Goal: Task Accomplishment & Management: Complete application form

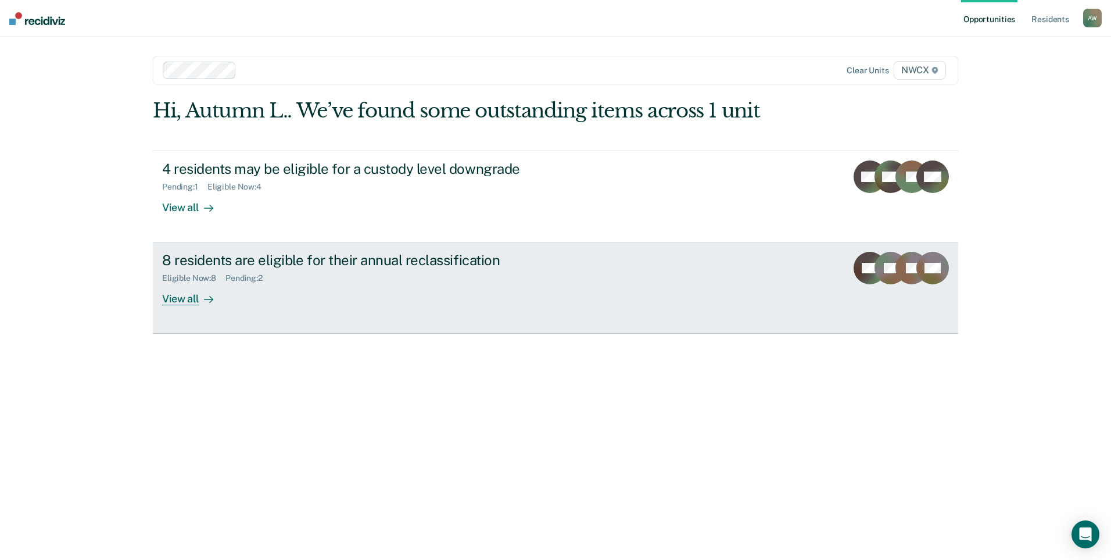
click at [172, 296] on div "View all" at bounding box center [194, 294] width 65 height 23
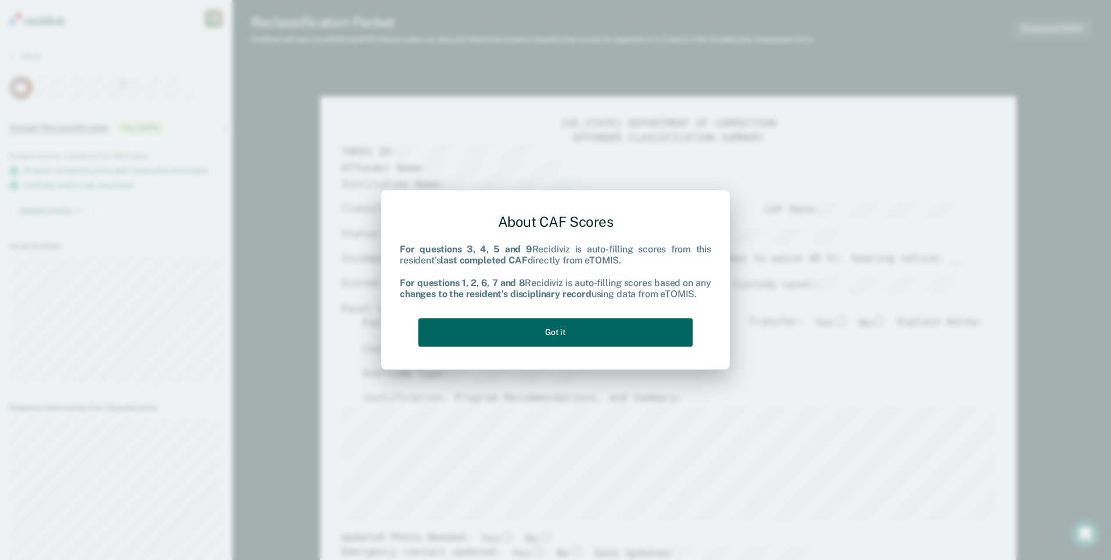
click at [562, 331] on button "Got it" at bounding box center [555, 332] width 274 height 28
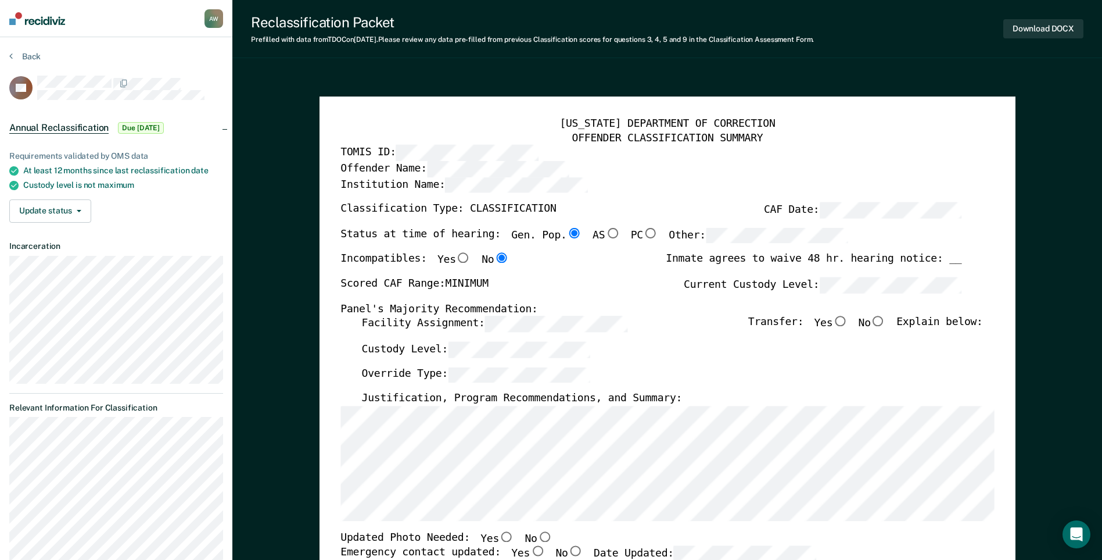
click at [886, 322] on input "No" at bounding box center [878, 321] width 15 height 10
type textarea "x"
radio input "true"
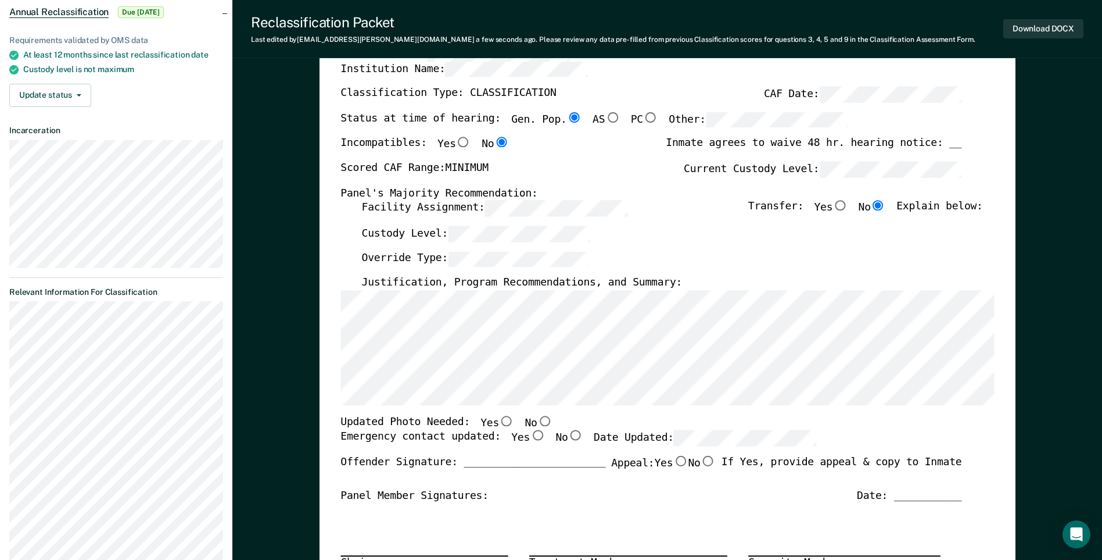
scroll to position [232, 0]
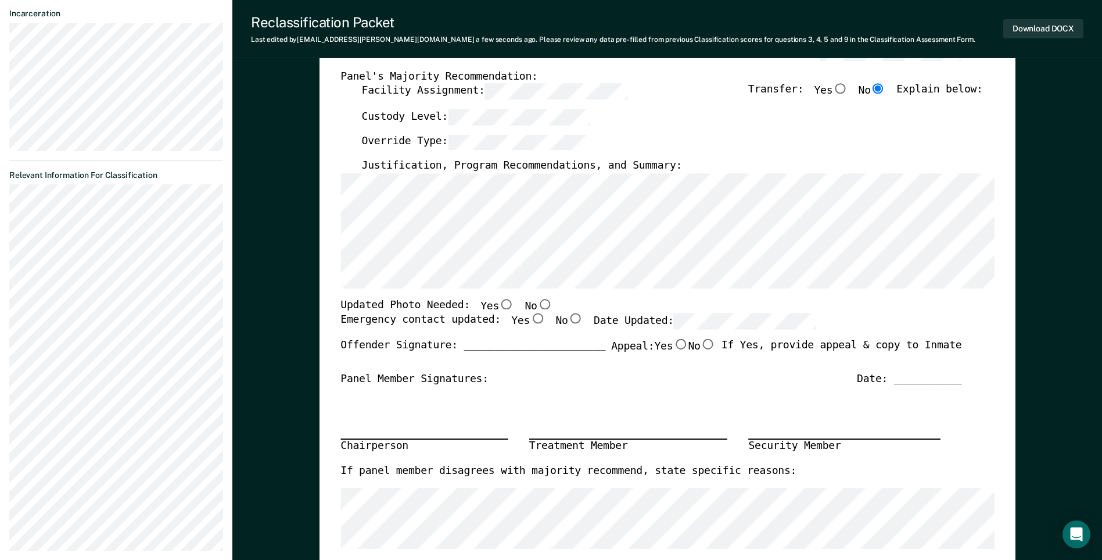
click at [537, 304] on input "No" at bounding box center [544, 304] width 15 height 10
type textarea "x"
radio input "true"
click at [530, 318] on input "Yes" at bounding box center [537, 319] width 15 height 10
type textarea "x"
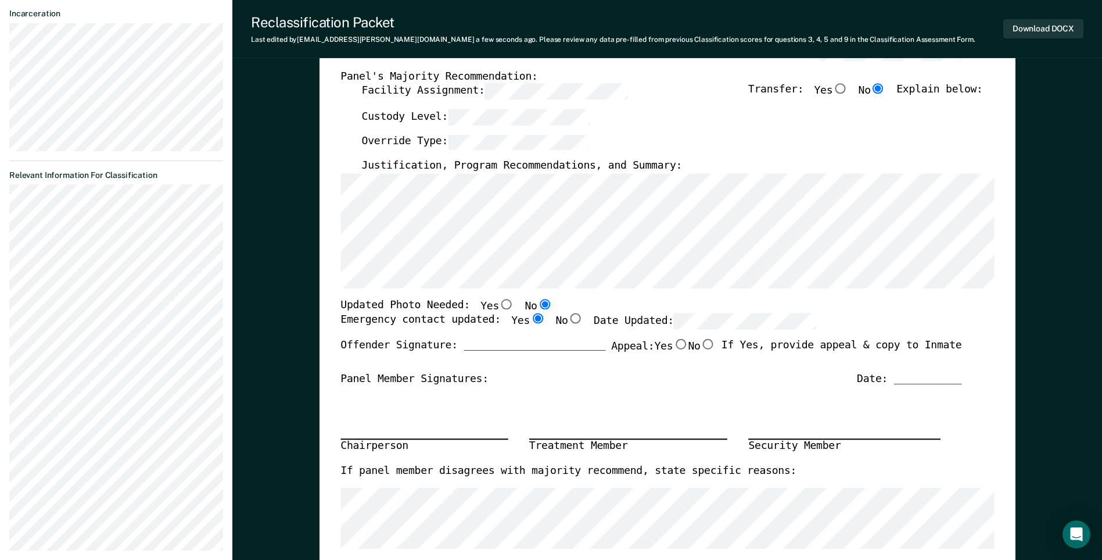
radio input "true"
click at [703, 343] on input "No" at bounding box center [707, 344] width 15 height 10
type textarea "x"
radio input "true"
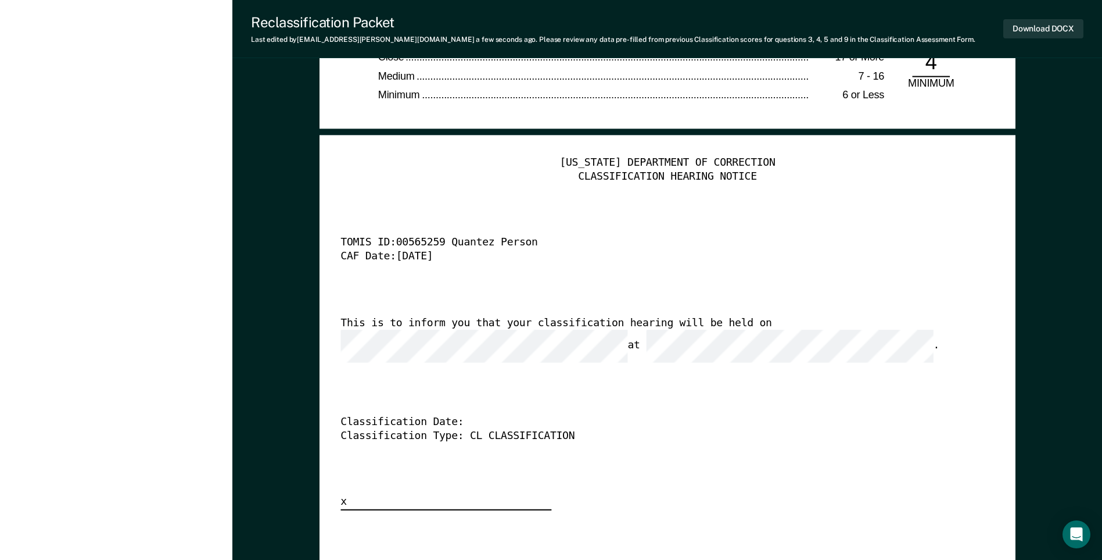
scroll to position [0, 10]
click at [1033, 28] on button "Download DOCX" at bounding box center [1044, 28] width 80 height 19
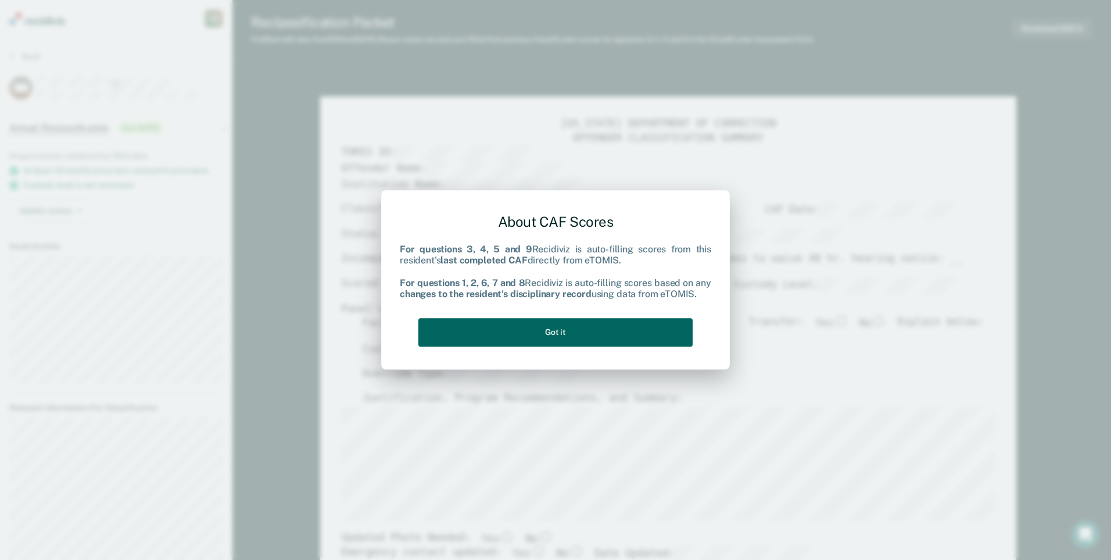
click at [558, 329] on button "Got it" at bounding box center [555, 332] width 274 height 28
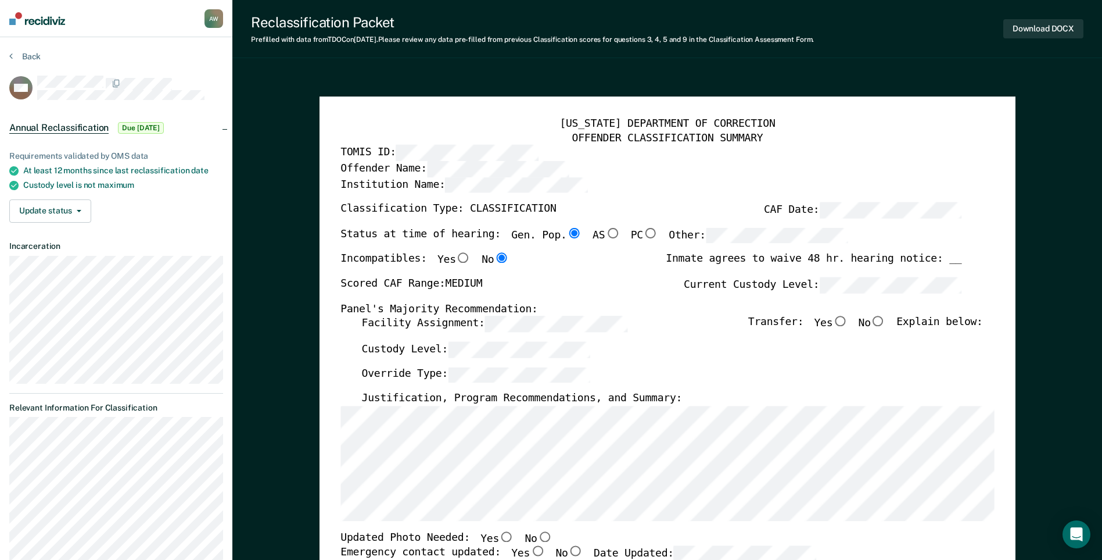
click at [886, 320] on input "No" at bounding box center [878, 321] width 15 height 10
type textarea "x"
radio input "true"
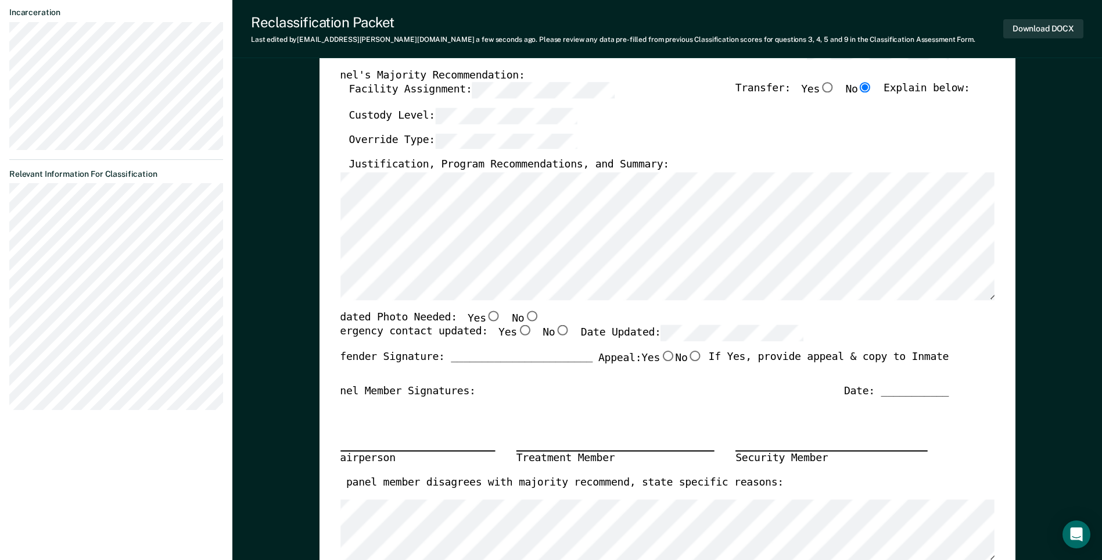
scroll to position [291, 0]
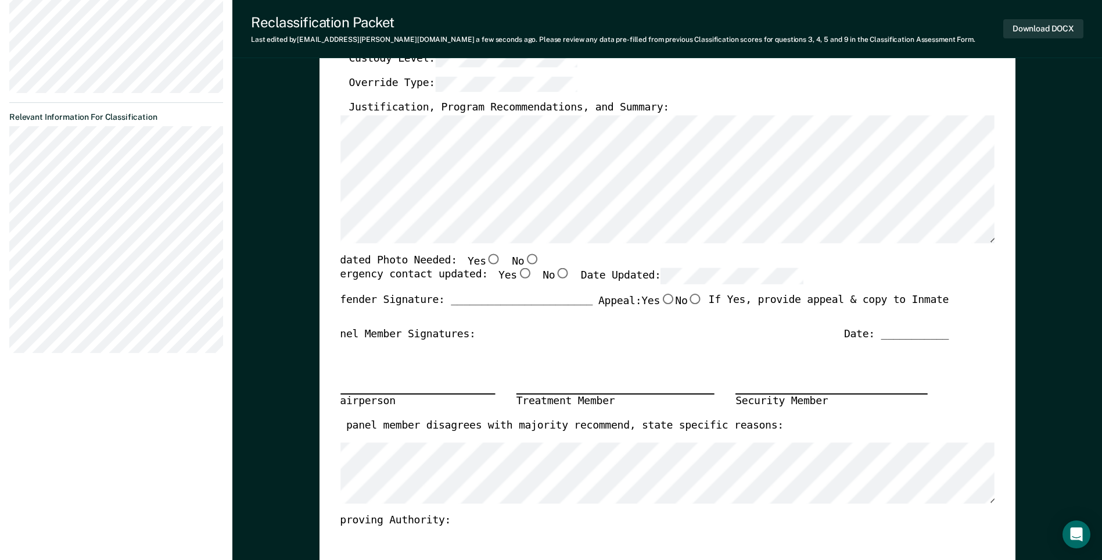
click at [524, 259] on input "No" at bounding box center [531, 258] width 15 height 10
type textarea "x"
radio input "true"
click at [555, 271] on input "No" at bounding box center [562, 273] width 15 height 10
type textarea "x"
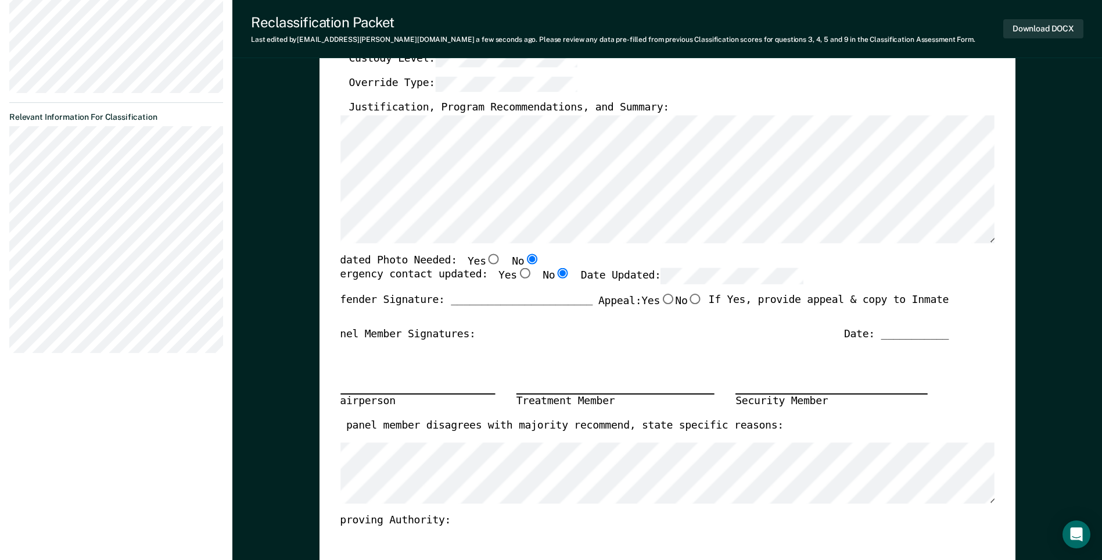
radio input "true"
click at [690, 300] on input "No" at bounding box center [694, 298] width 15 height 10
type textarea "x"
radio input "true"
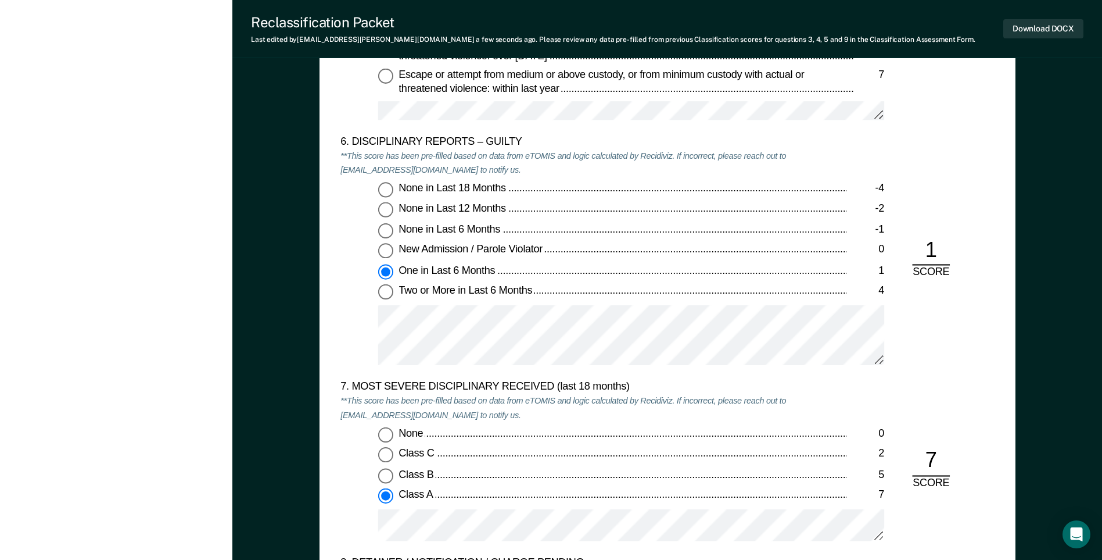
scroll to position [2382, 0]
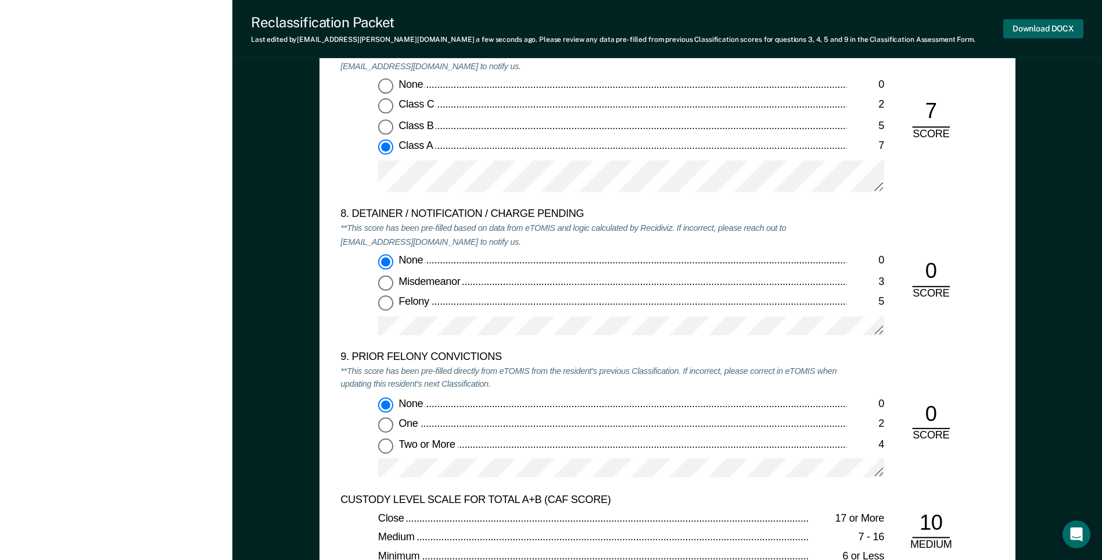
click at [1026, 33] on button "Download DOCX" at bounding box center [1044, 28] width 80 height 19
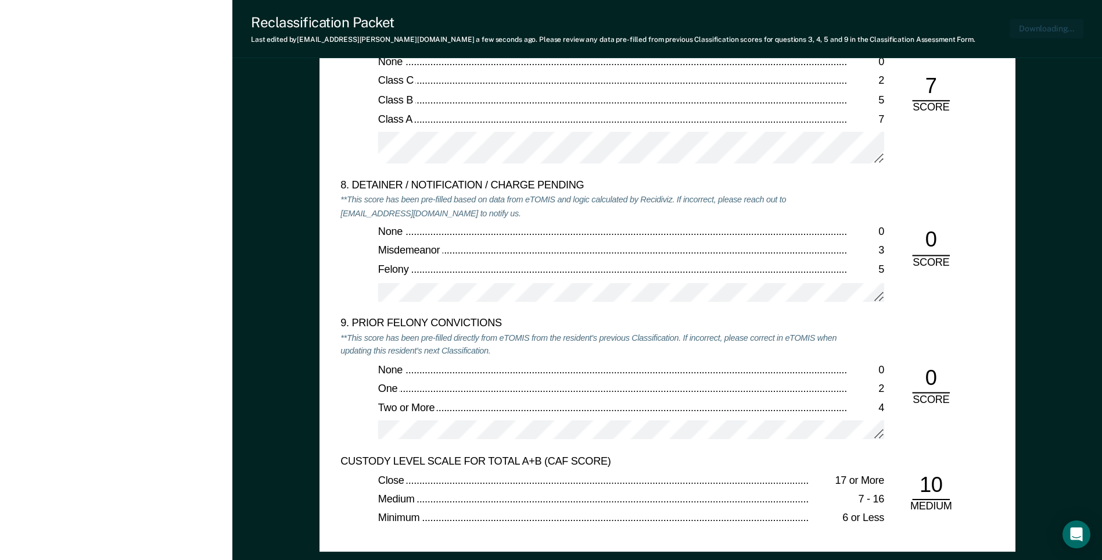
scroll to position [0, 2]
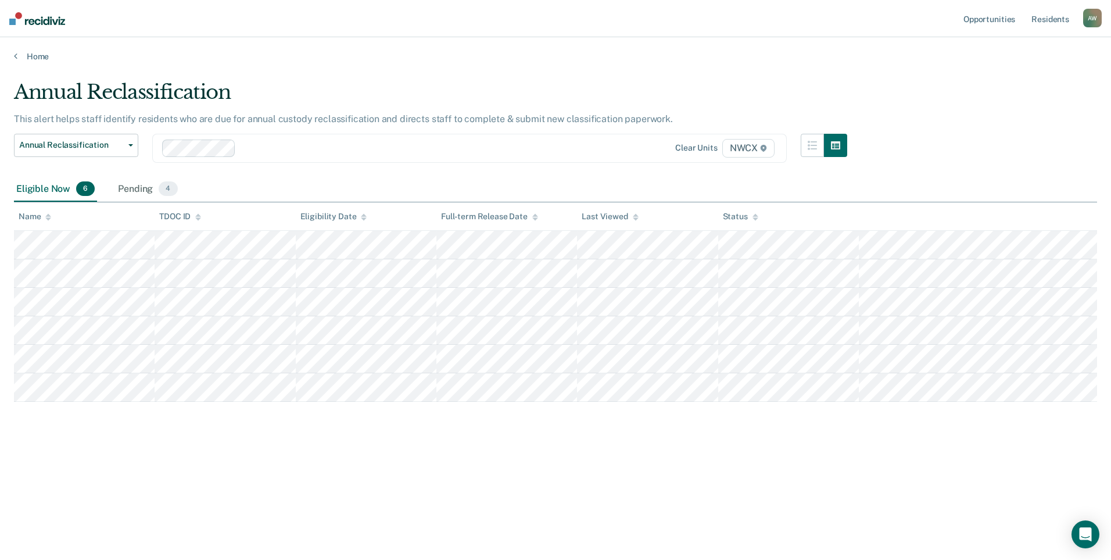
click at [1021, 345] on tbody at bounding box center [555, 316] width 1083 height 171
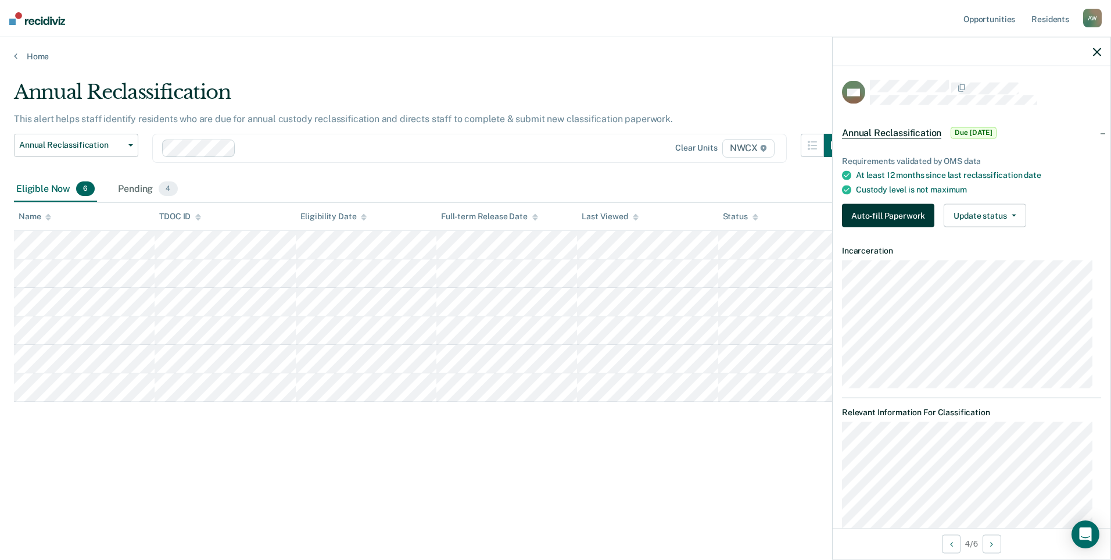
click at [887, 214] on button "Auto-fill Paperwork" at bounding box center [888, 215] width 92 height 23
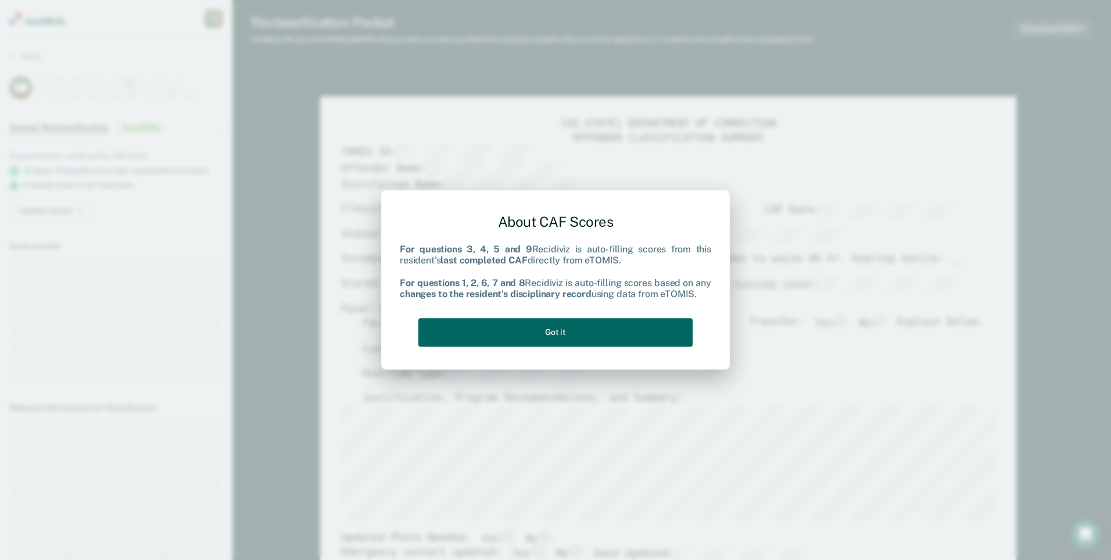
click at [557, 328] on button "Got it" at bounding box center [555, 332] width 274 height 28
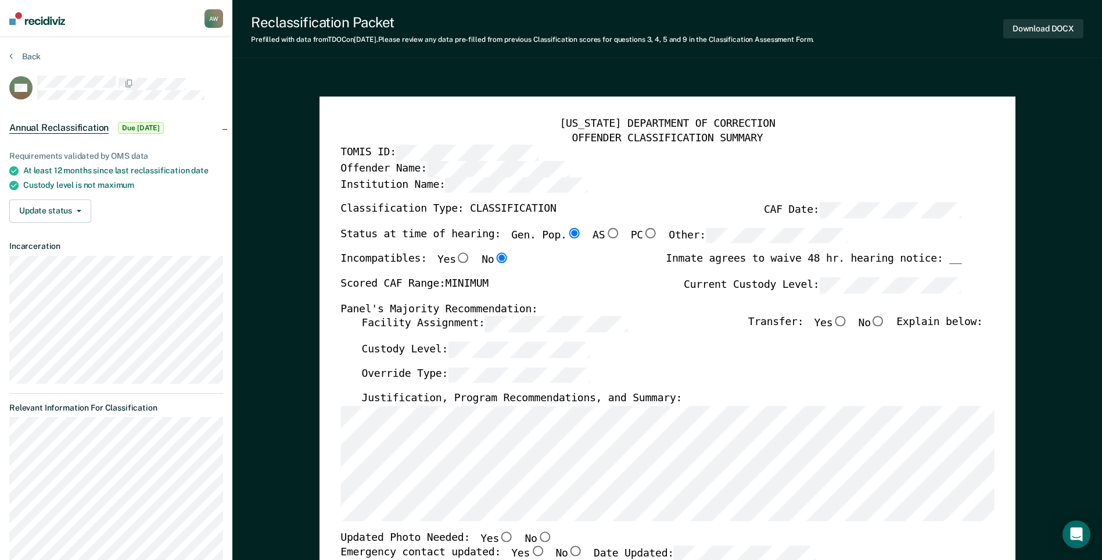
click at [884, 319] on input "No" at bounding box center [878, 321] width 15 height 10
type textarea "x"
radio input "true"
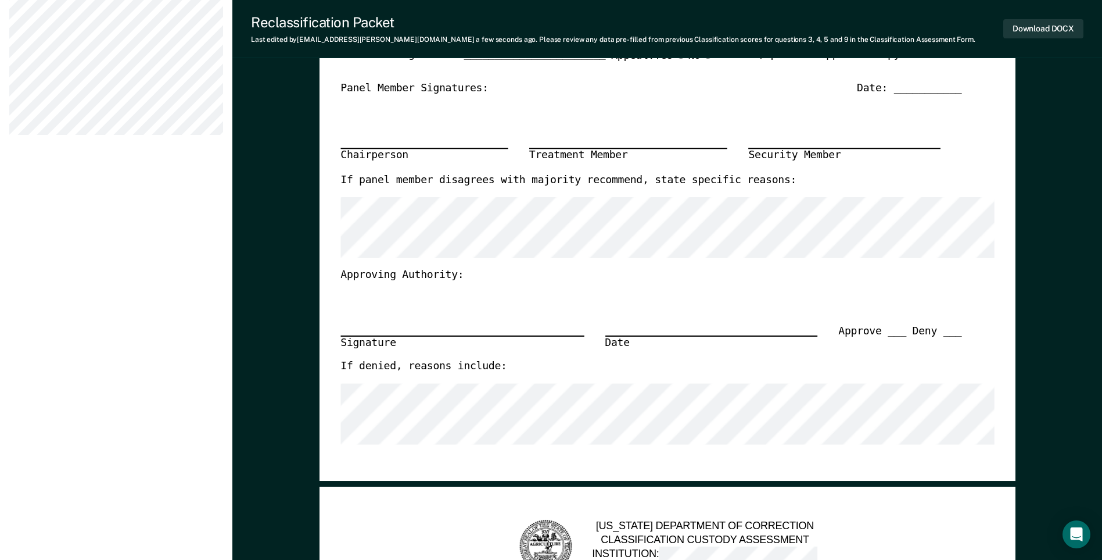
scroll to position [232, 0]
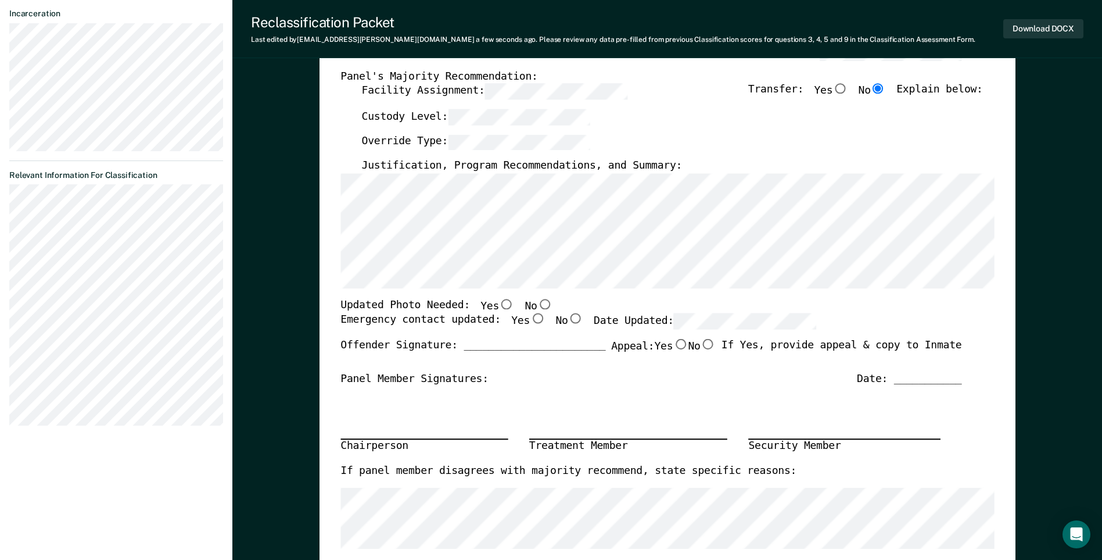
click at [537, 303] on input "No" at bounding box center [544, 304] width 15 height 10
type textarea "x"
radio input "true"
click at [530, 318] on input "Yes" at bounding box center [537, 319] width 15 height 10
type textarea "x"
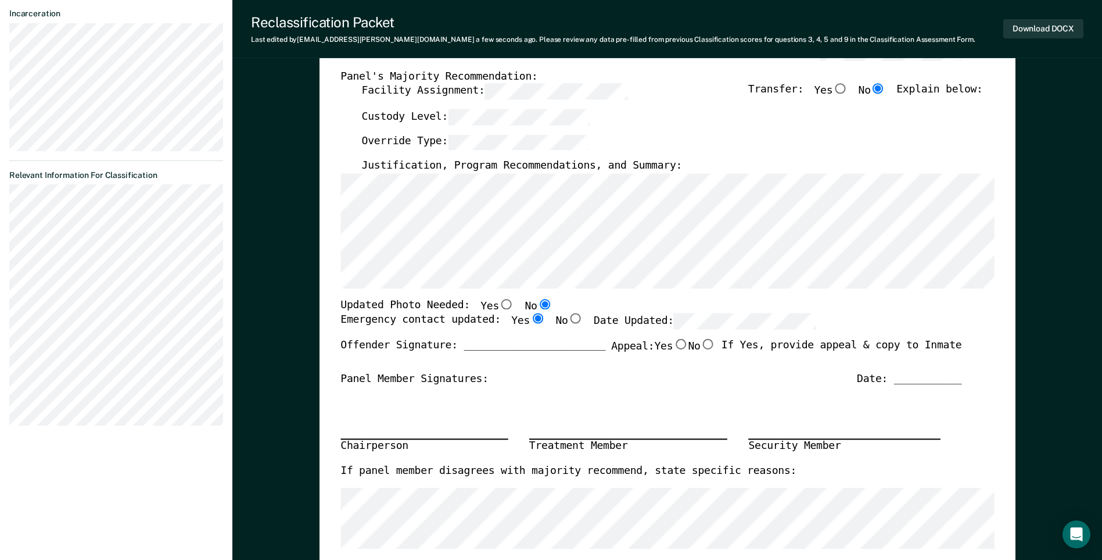
radio input "true"
click at [703, 344] on input "No" at bounding box center [707, 344] width 15 height 10
type textarea "x"
radio input "true"
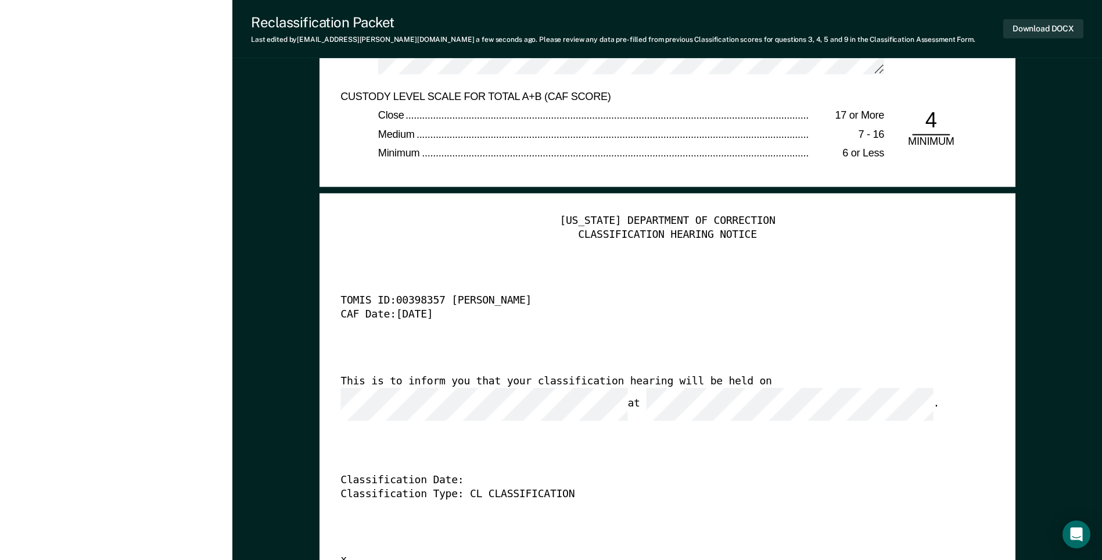
scroll to position [0, 13]
click at [1034, 24] on button "Download DOCX" at bounding box center [1044, 28] width 80 height 19
drag, startPoint x: 512, startPoint y: 399, endPoint x: 502, endPoint y: 396, distance: 10.3
click at [508, 397] on div "This is to inform you that your classification hearing will be held on at ." at bounding box center [651, 397] width 621 height 46
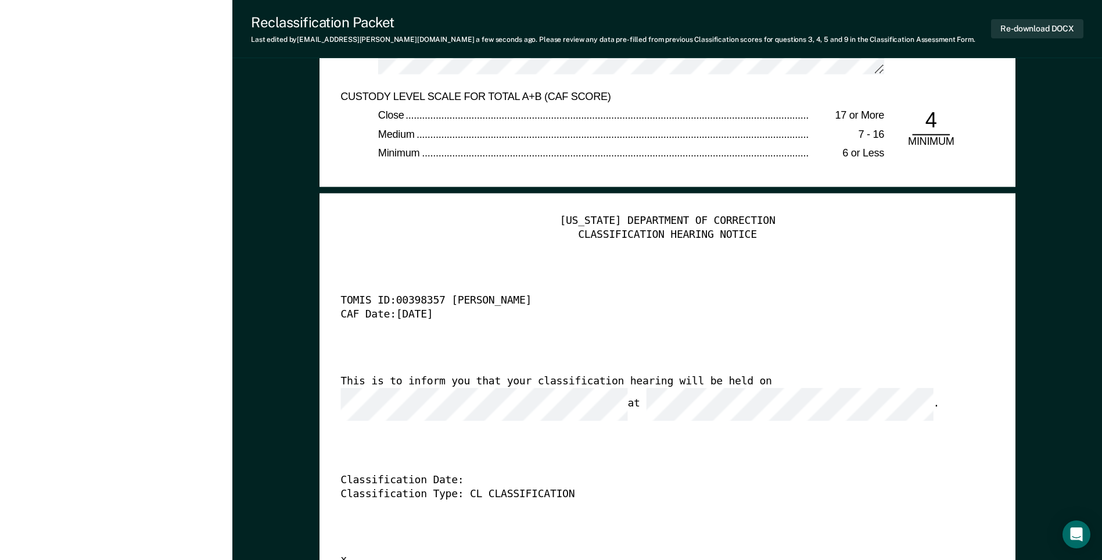
click at [483, 392] on div "This is to inform you that your classification hearing will be held on at ." at bounding box center [651, 397] width 621 height 46
click at [881, 382] on div "This is to inform you that your classification hearing will be held on at ." at bounding box center [651, 397] width 621 height 46
click at [1030, 32] on button "Re-download DOCX" at bounding box center [1037, 28] width 92 height 19
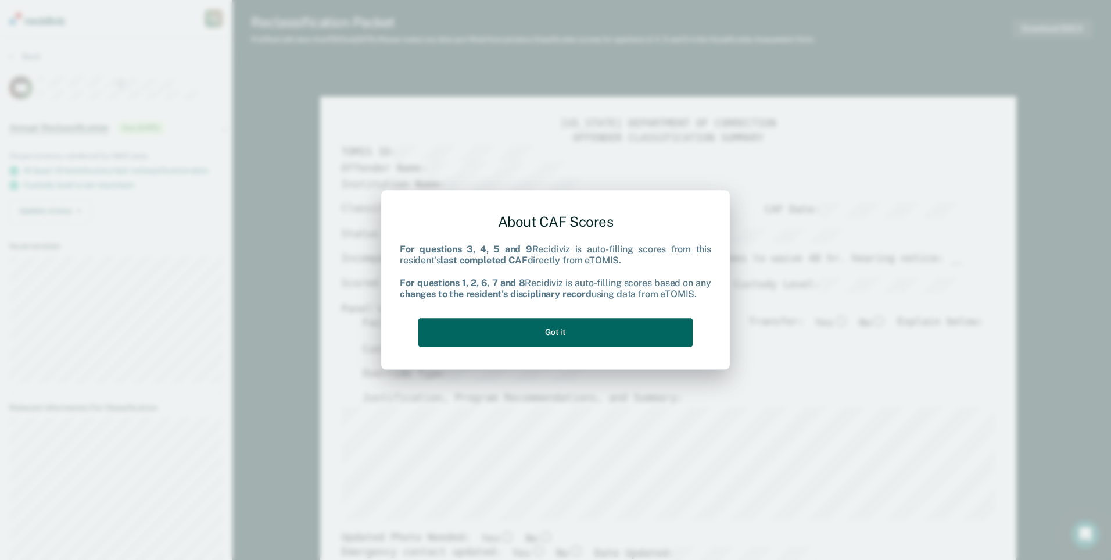
click at [540, 329] on button "Got it" at bounding box center [555, 332] width 274 height 28
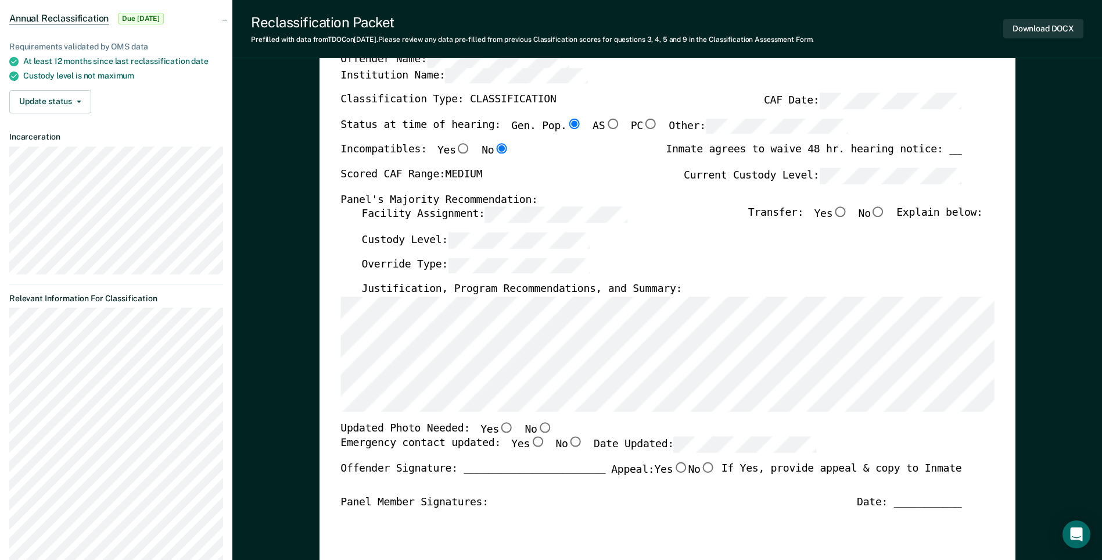
scroll to position [58, 0]
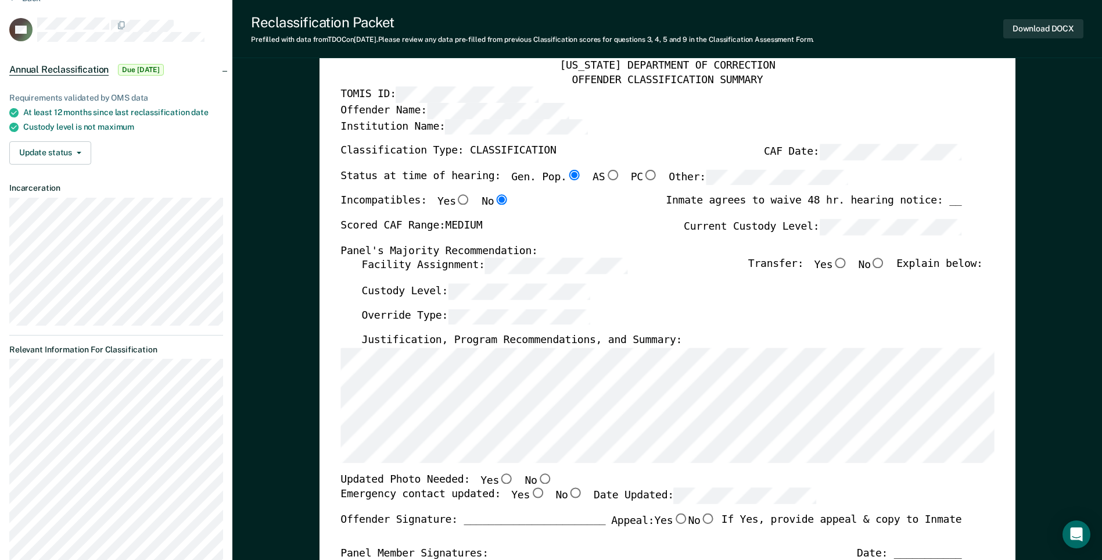
click at [886, 259] on input "No" at bounding box center [878, 263] width 15 height 10
type textarea "x"
radio input "true"
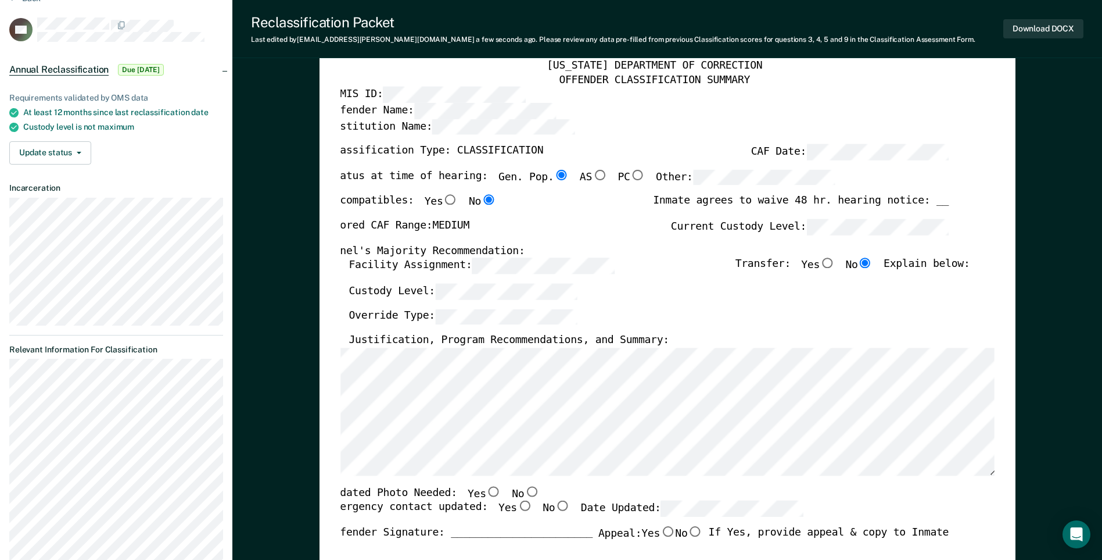
scroll to position [232, 0]
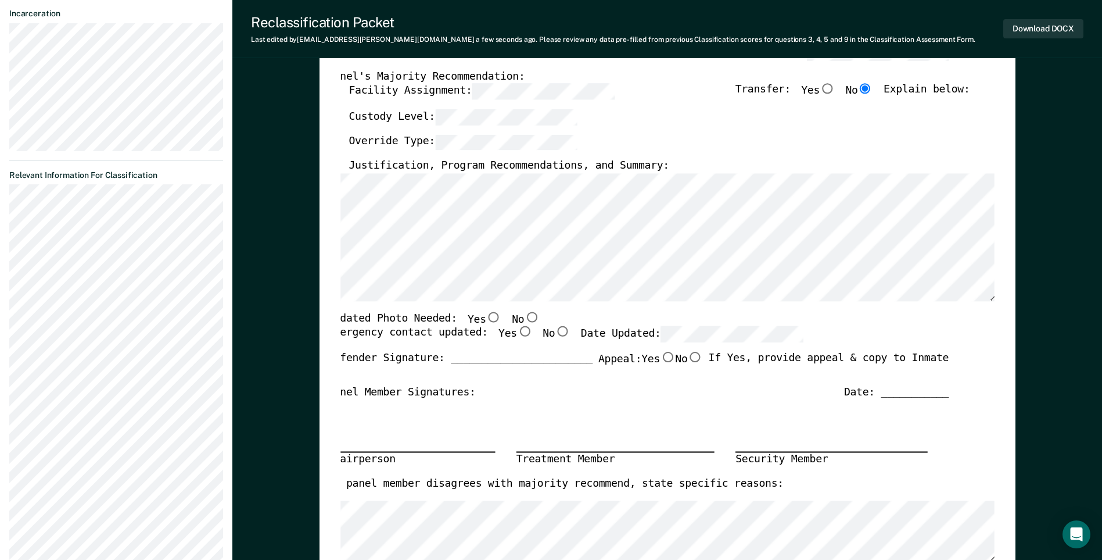
click at [524, 320] on input "No" at bounding box center [531, 316] width 15 height 10
type textarea "x"
radio input "true"
click at [555, 332] on input "No" at bounding box center [562, 332] width 15 height 10
type textarea "x"
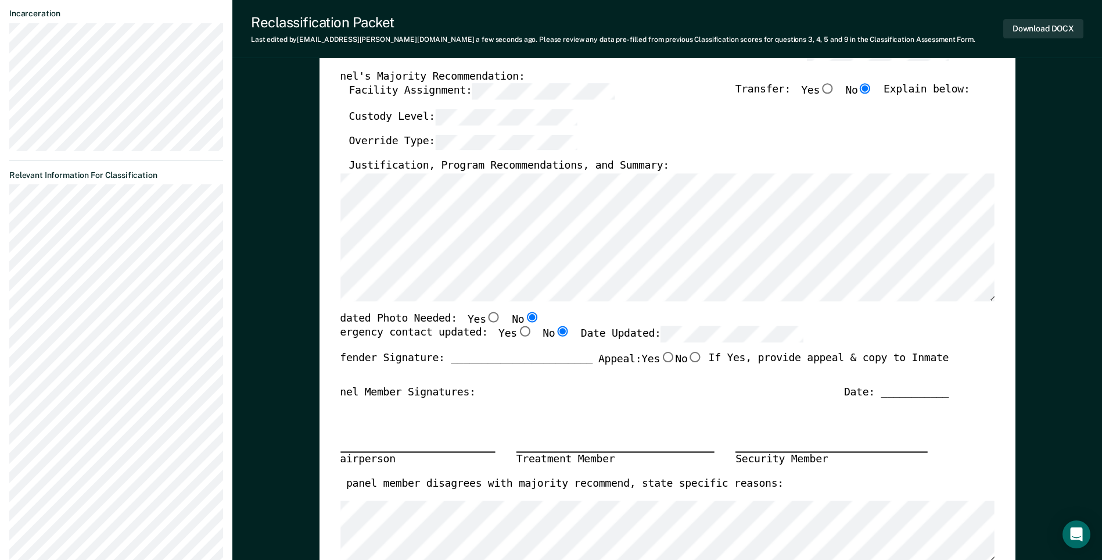
radio input "true"
click at [694, 356] on input "No" at bounding box center [694, 357] width 15 height 10
type textarea "x"
radio input "true"
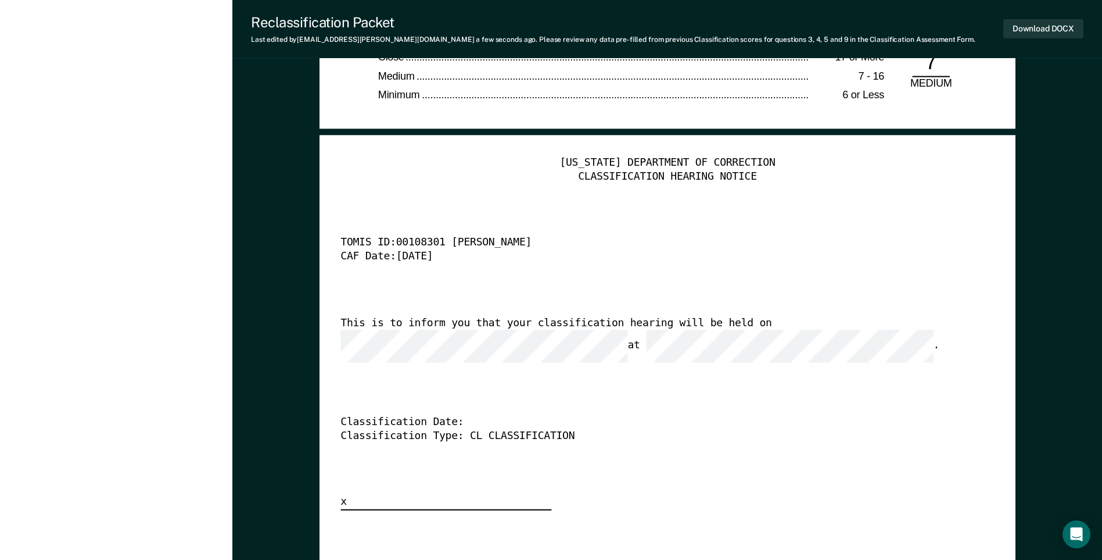
scroll to position [0, 0]
click at [1026, 29] on button "Download DOCX" at bounding box center [1044, 28] width 80 height 19
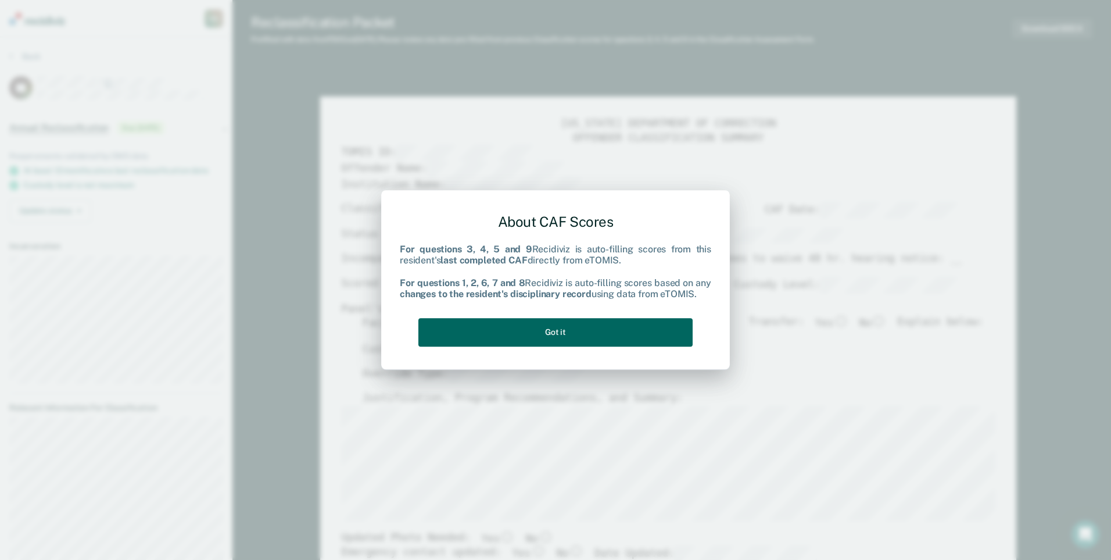
click at [539, 329] on button "Got it" at bounding box center [555, 332] width 274 height 28
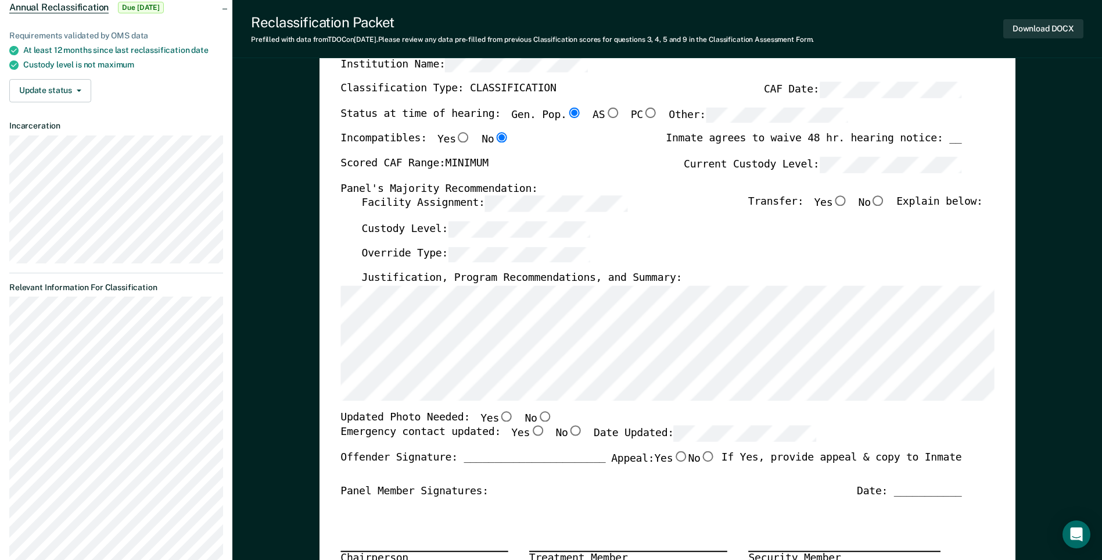
scroll to position [58, 0]
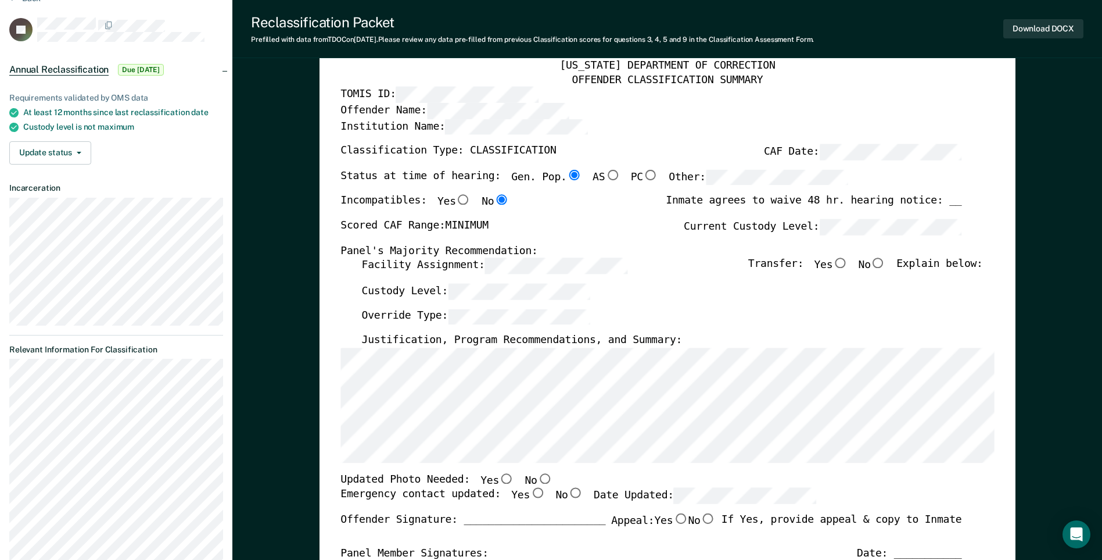
click at [886, 266] on input "No" at bounding box center [878, 263] width 15 height 10
type textarea "x"
radio input "true"
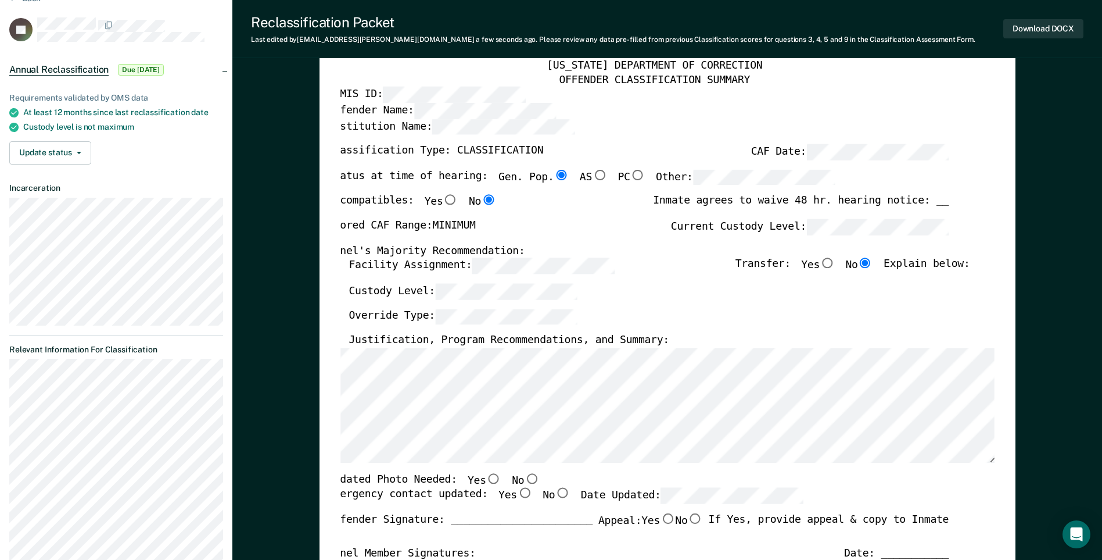
scroll to position [174, 0]
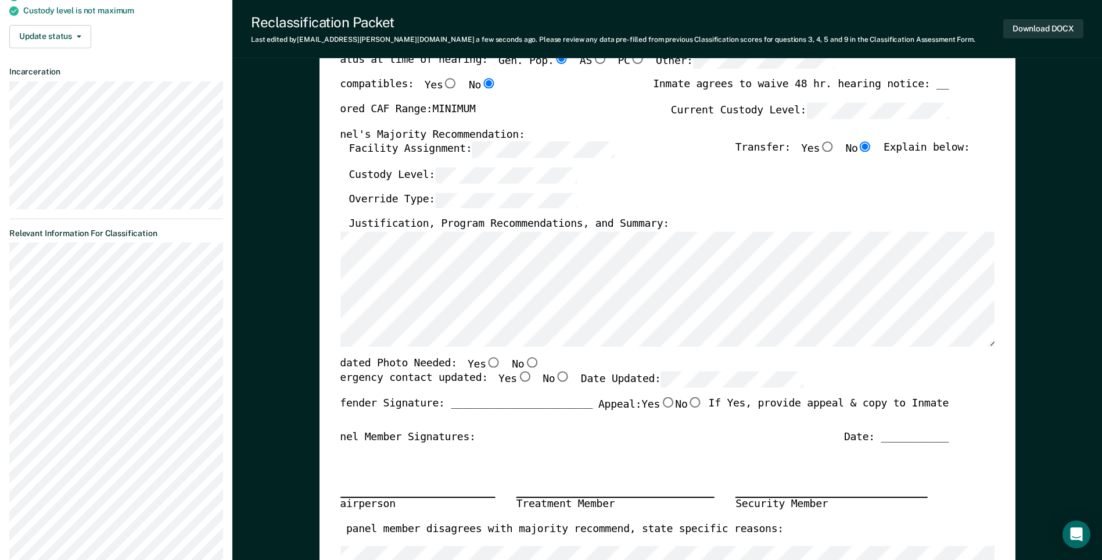
click at [524, 365] on input "No" at bounding box center [531, 362] width 15 height 10
type textarea "x"
radio input "true"
click at [555, 377] on input "No" at bounding box center [562, 377] width 15 height 10
type textarea "x"
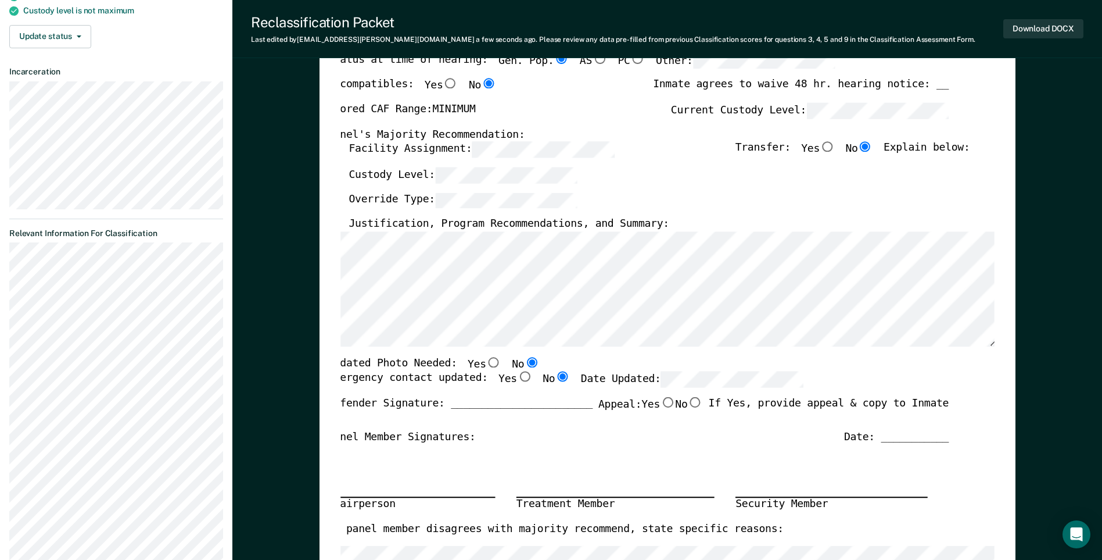
radio input "true"
click at [690, 403] on input "No" at bounding box center [694, 402] width 15 height 10
type textarea "x"
radio input "true"
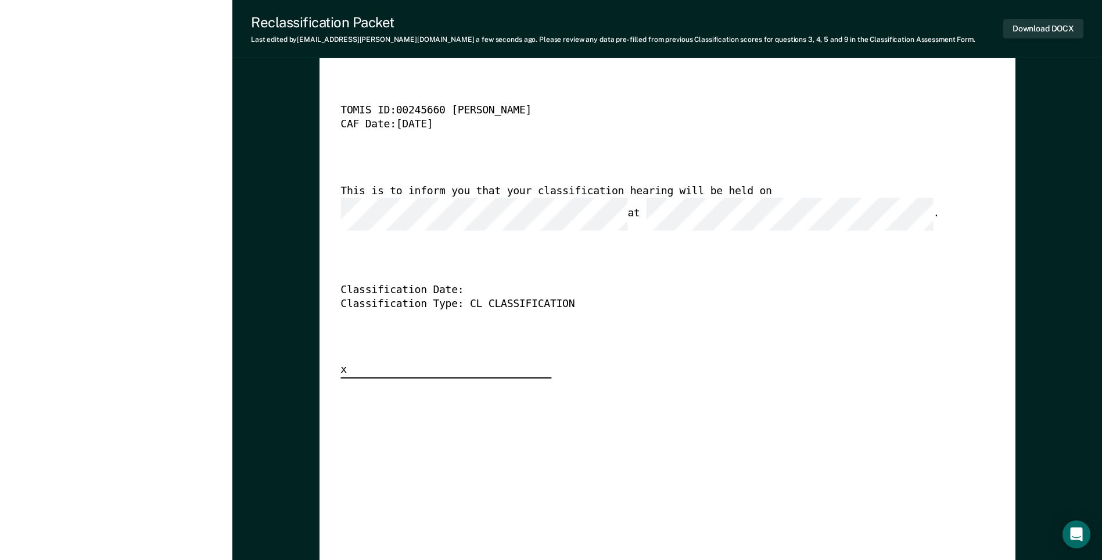
scroll to position [2731, 0]
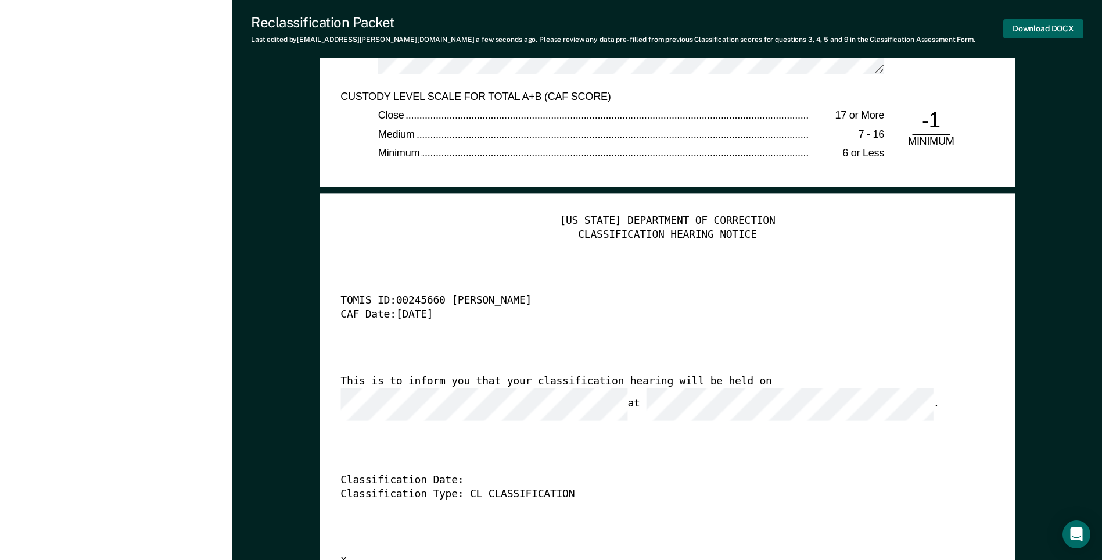
click at [1033, 28] on button "Download DOCX" at bounding box center [1044, 28] width 80 height 19
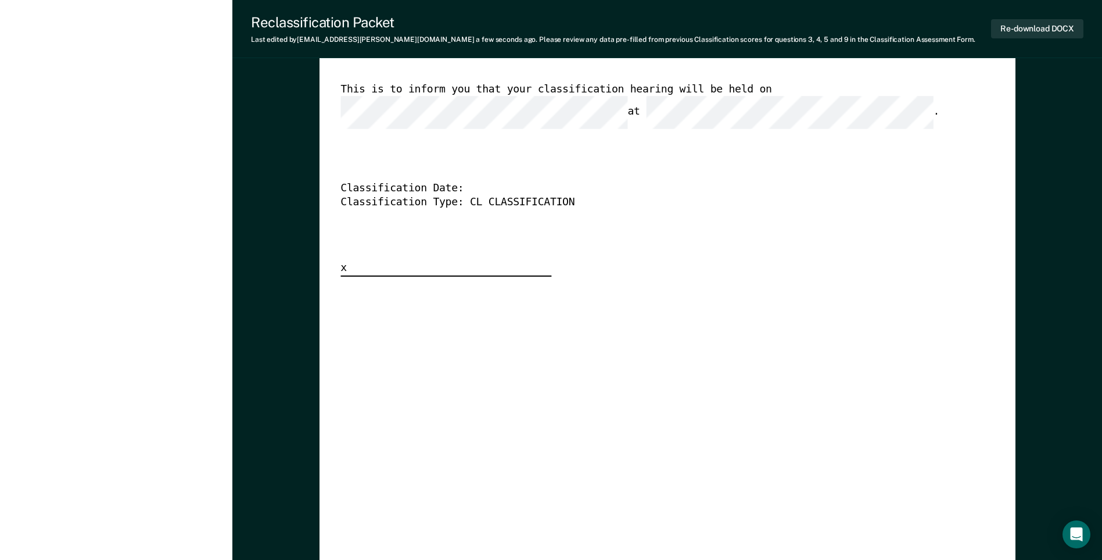
scroll to position [2905, 0]
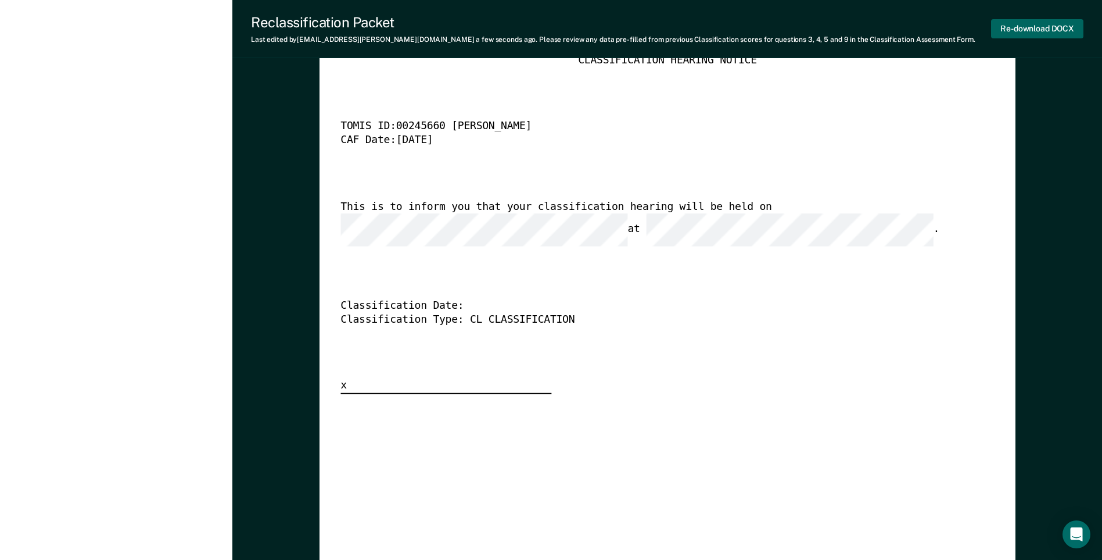
click at [1018, 28] on button "Re-download DOCX" at bounding box center [1037, 28] width 92 height 19
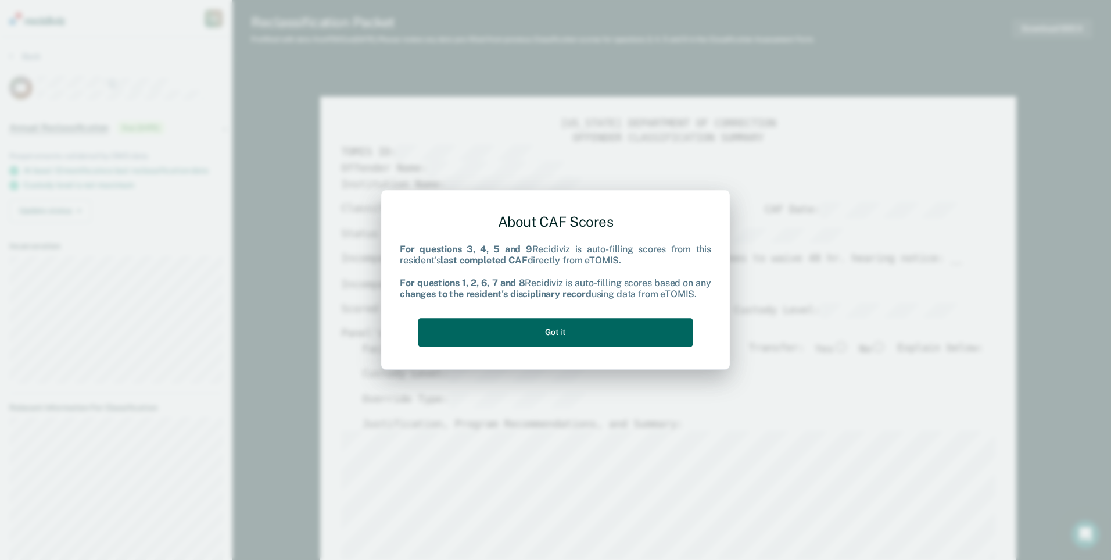
click at [540, 338] on button "Got it" at bounding box center [555, 332] width 274 height 28
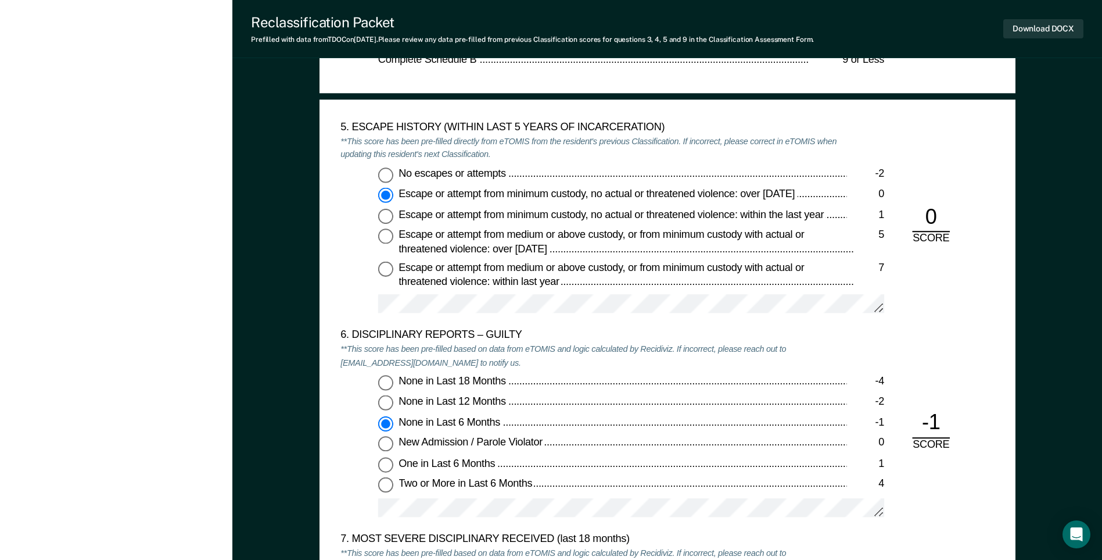
scroll to position [1918, 0]
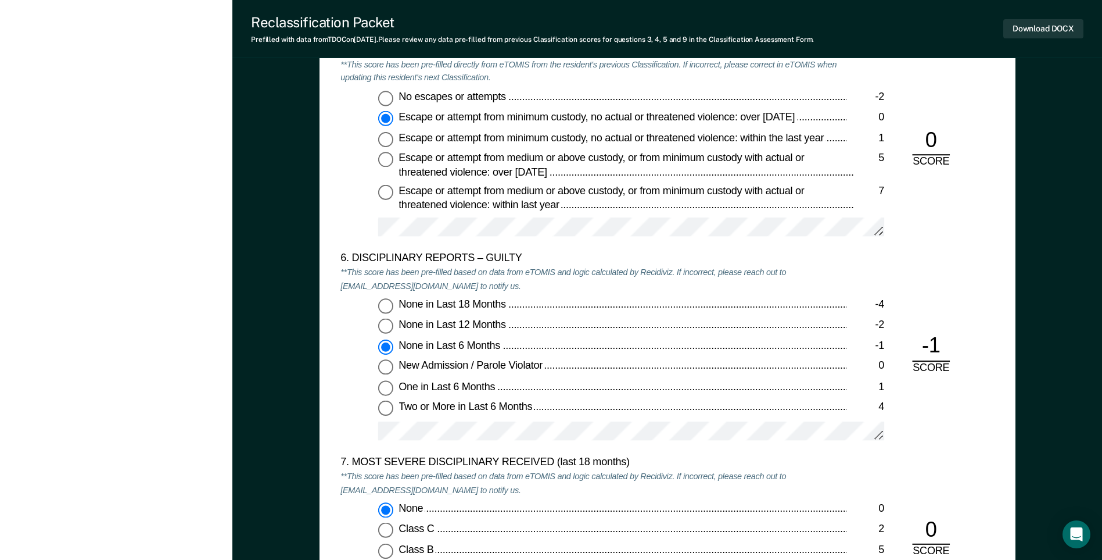
click at [385, 327] on input "None in Last 12 Months -2" at bounding box center [385, 326] width 15 height 15
type textarea "x"
radio input "true"
radio input "false"
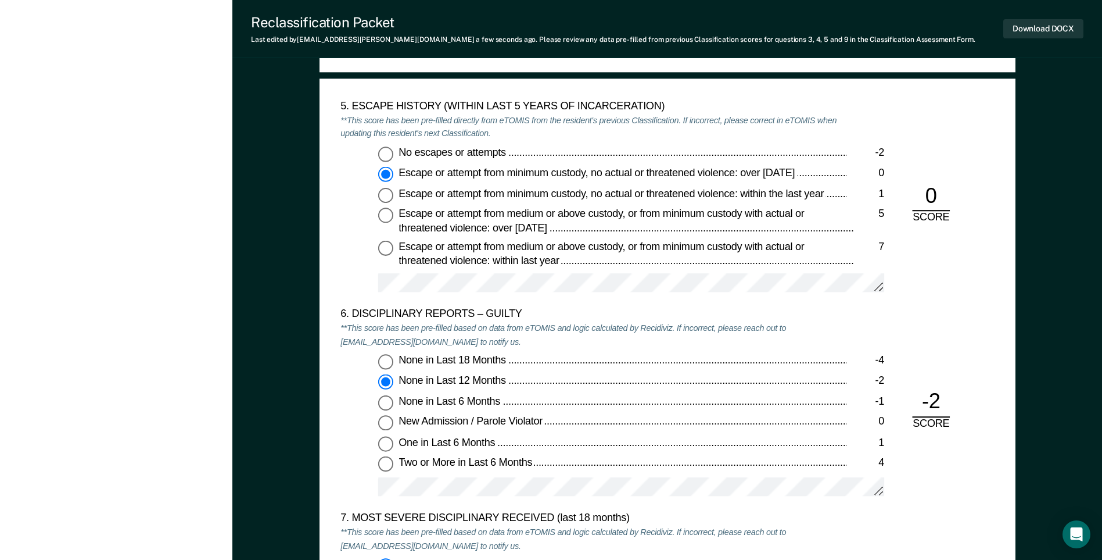
scroll to position [1801, 0]
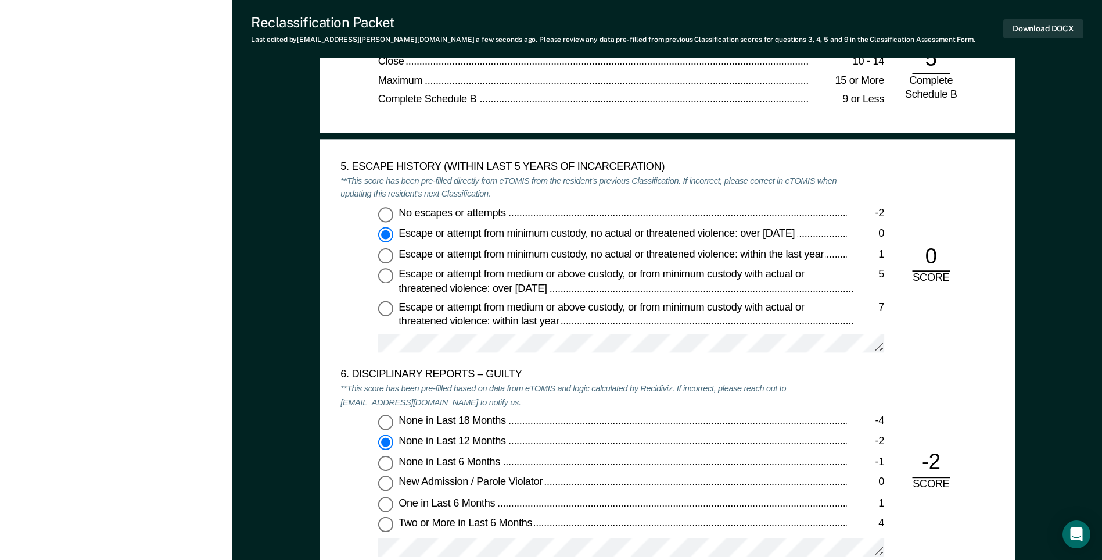
click at [384, 216] on input "No escapes or attempts -2" at bounding box center [385, 214] width 15 height 15
type textarea "x"
radio input "true"
radio input "false"
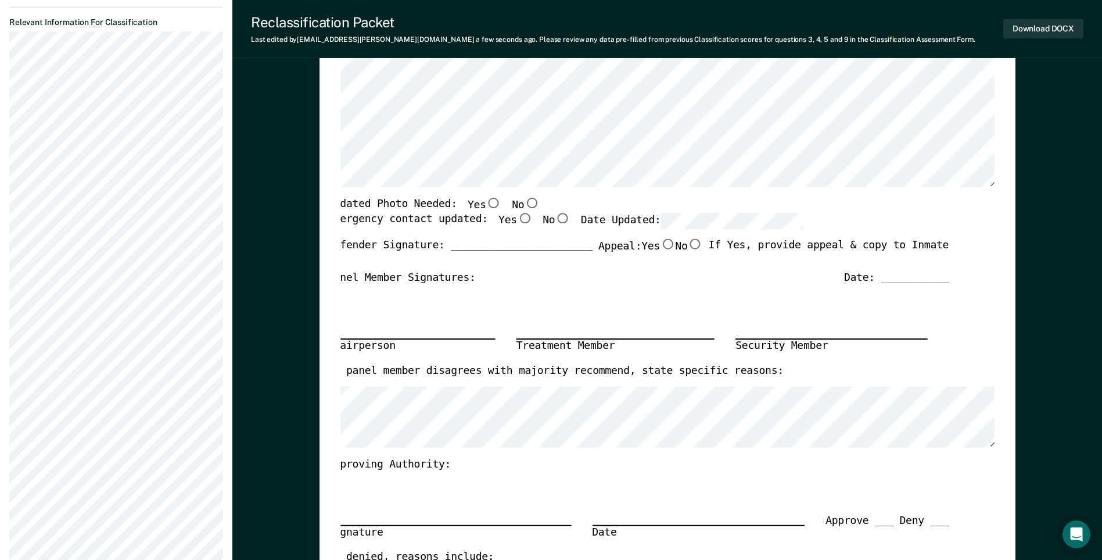
scroll to position [407, 0]
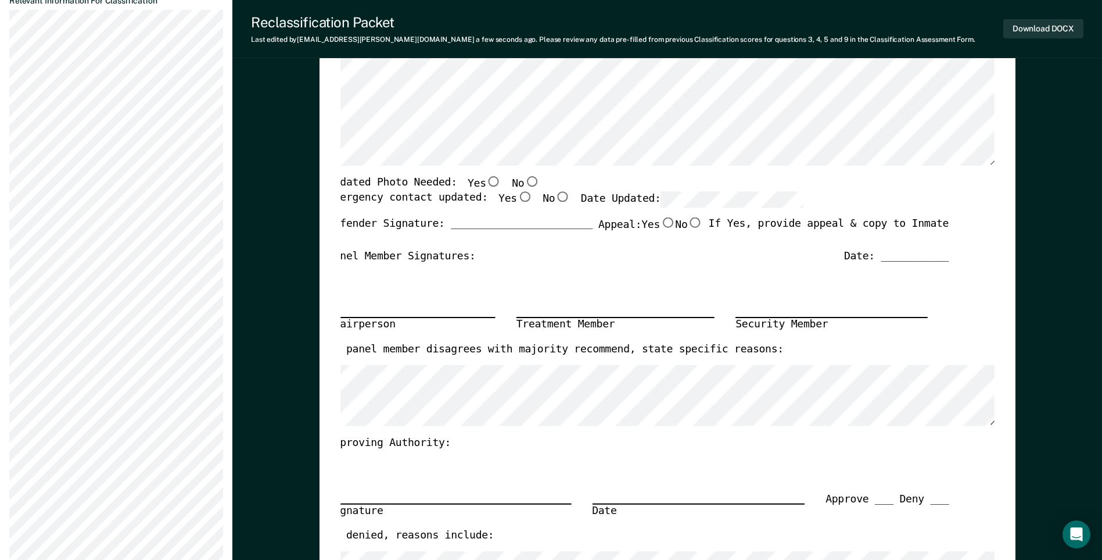
click at [687, 223] on input "No" at bounding box center [694, 222] width 15 height 10
type textarea "x"
radio input "true"
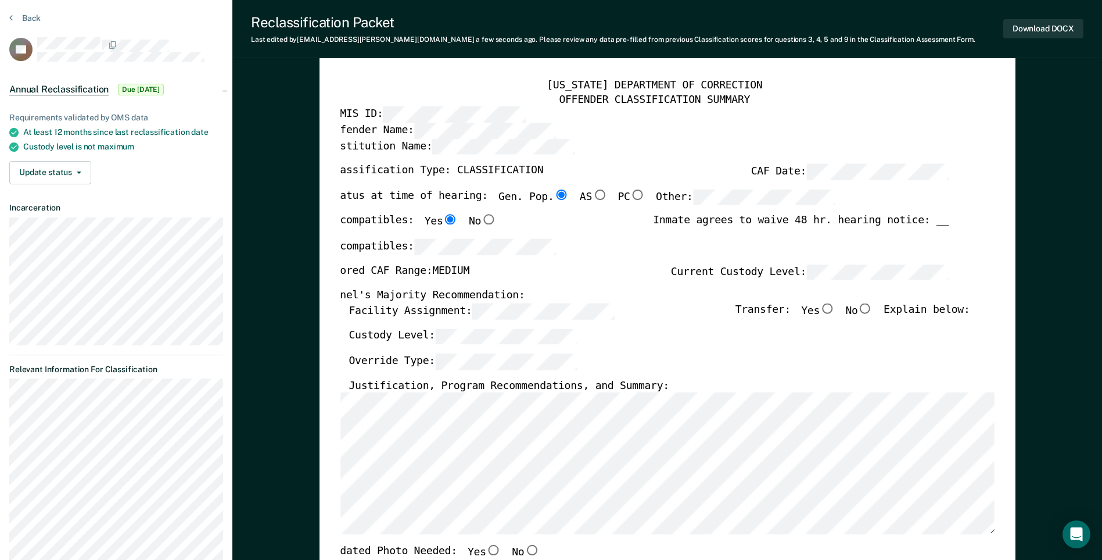
scroll to position [0, 0]
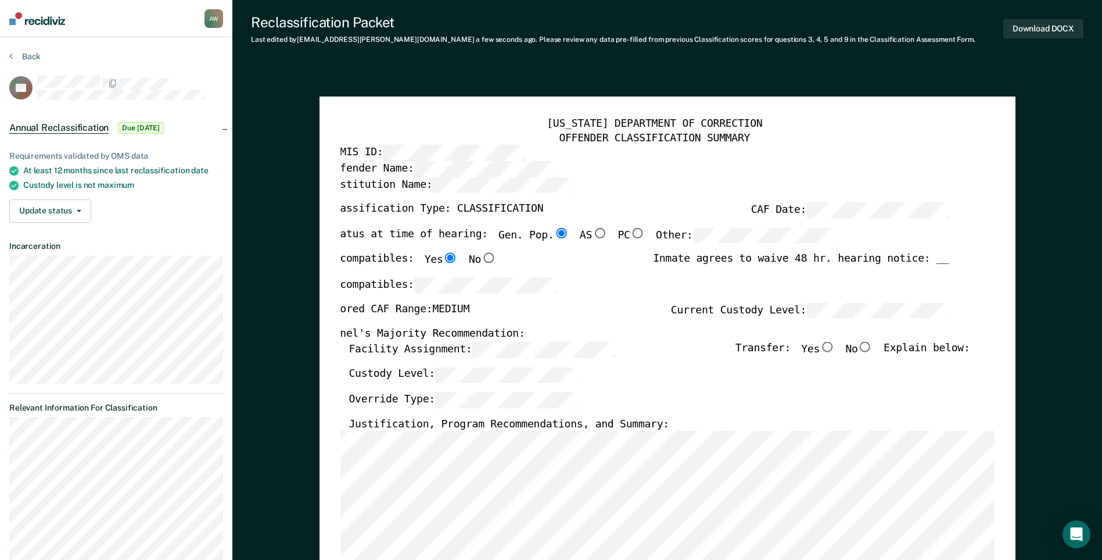
click at [873, 347] on input "No" at bounding box center [865, 347] width 15 height 10
type textarea "x"
radio input "true"
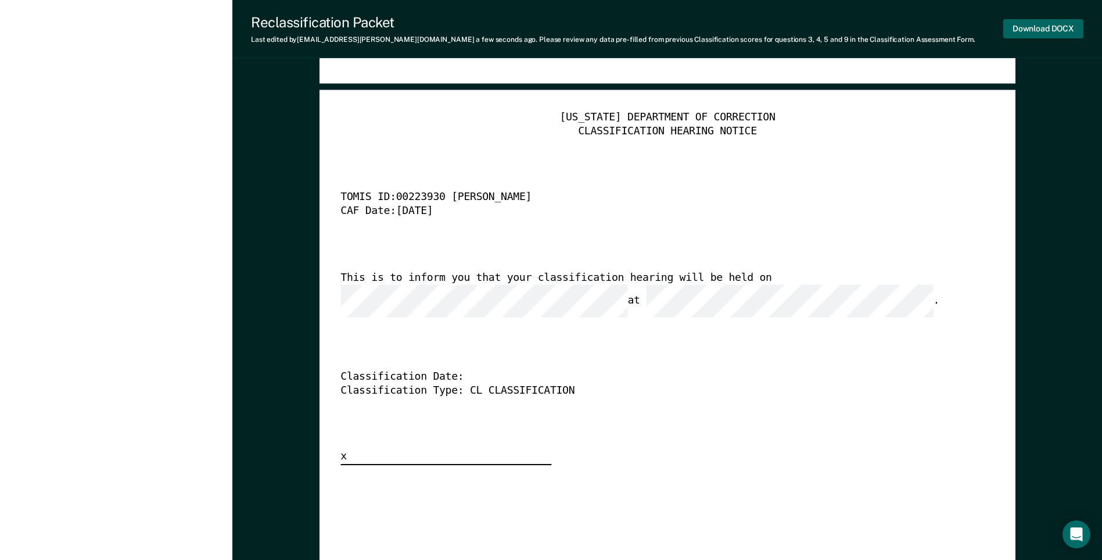
click at [1030, 28] on button "Download DOCX" at bounding box center [1044, 28] width 80 height 19
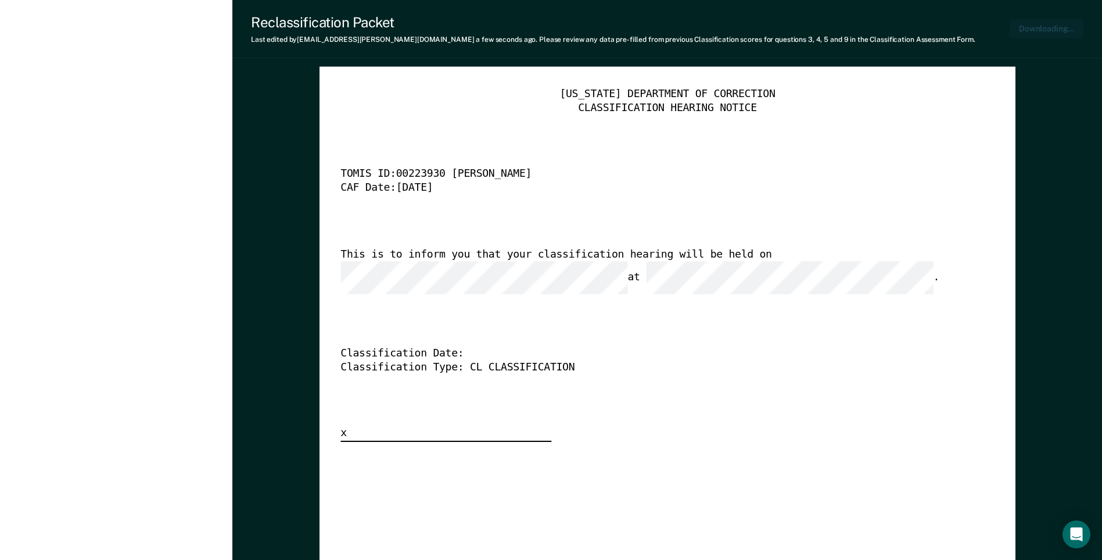
type textarea "x"
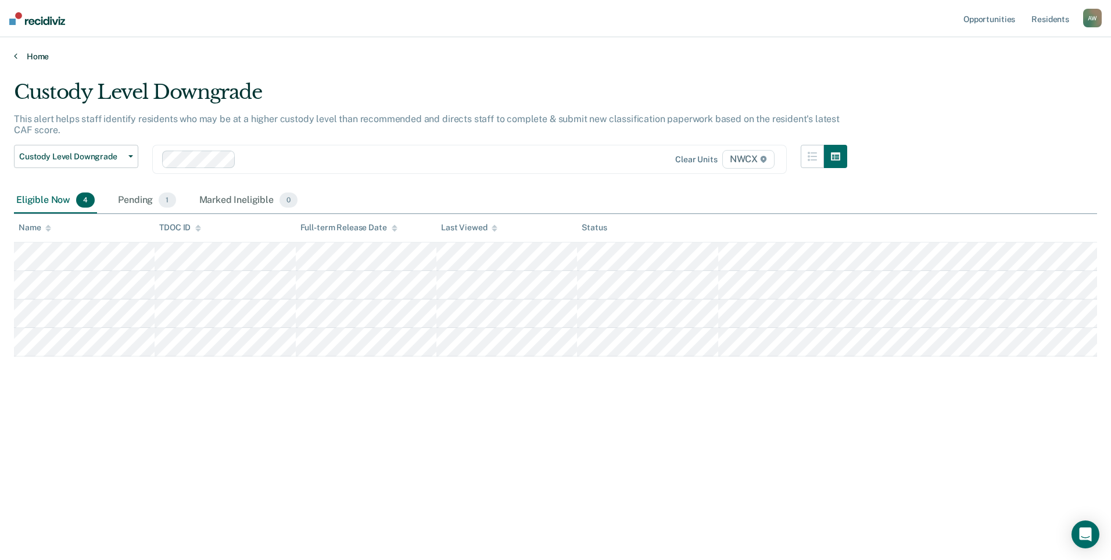
click at [37, 55] on link "Home" at bounding box center [555, 56] width 1083 height 10
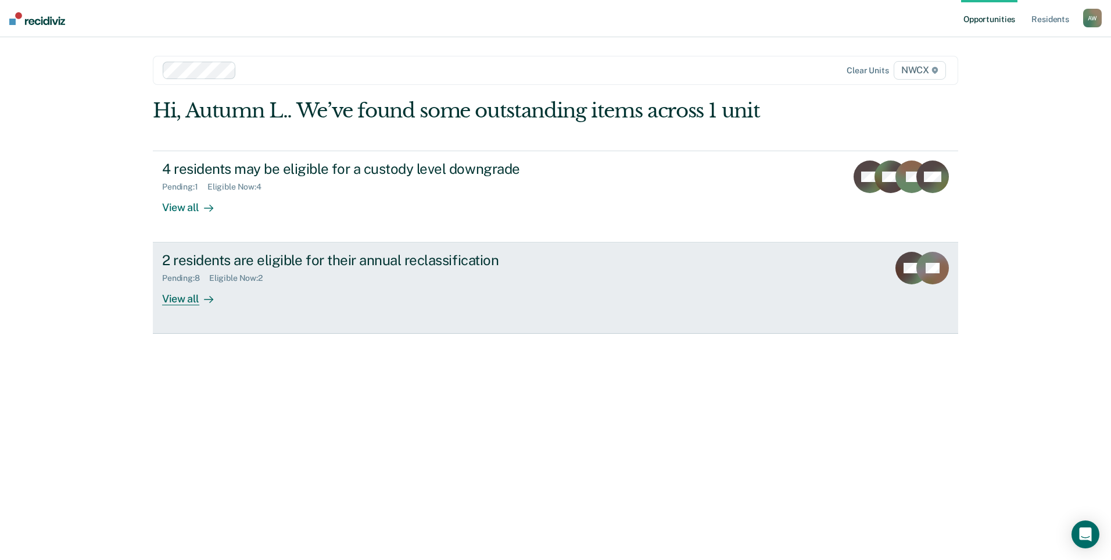
click at [181, 299] on div "View all" at bounding box center [194, 294] width 65 height 23
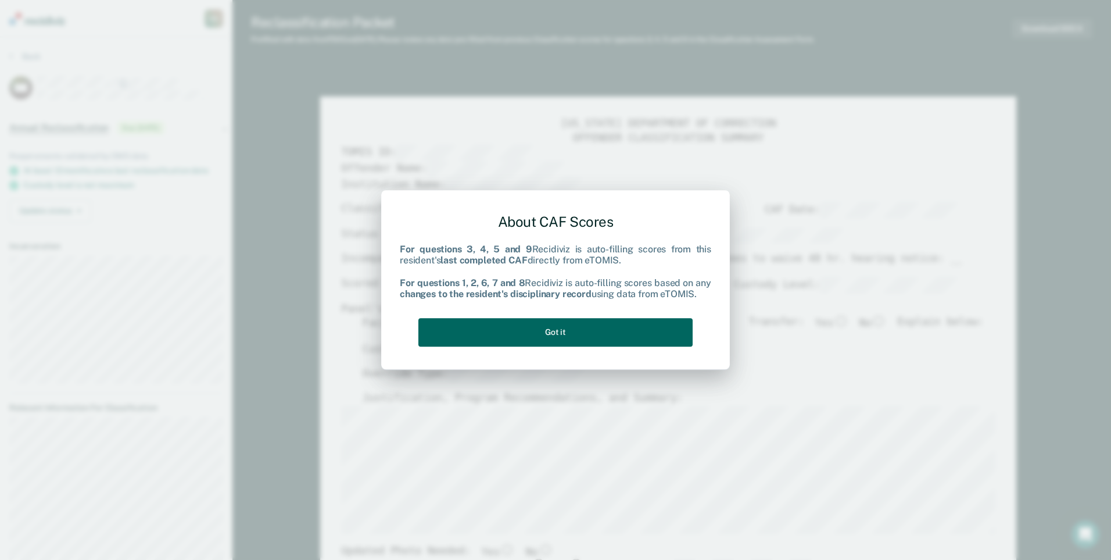
click at [551, 334] on button "Got it" at bounding box center [555, 332] width 274 height 28
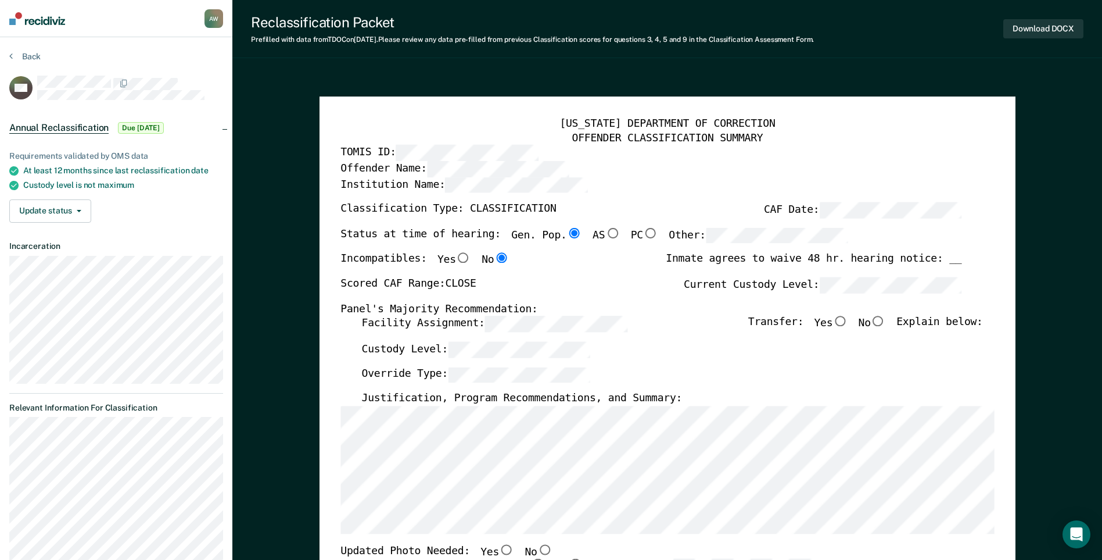
click at [885, 321] on input "No" at bounding box center [878, 321] width 15 height 10
type textarea "x"
radio input "true"
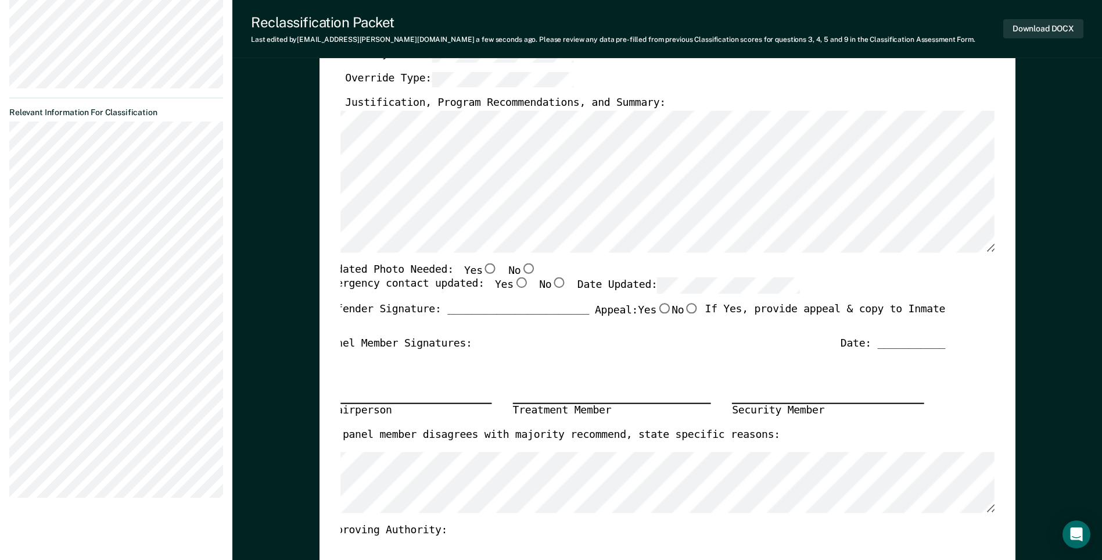
scroll to position [407, 0]
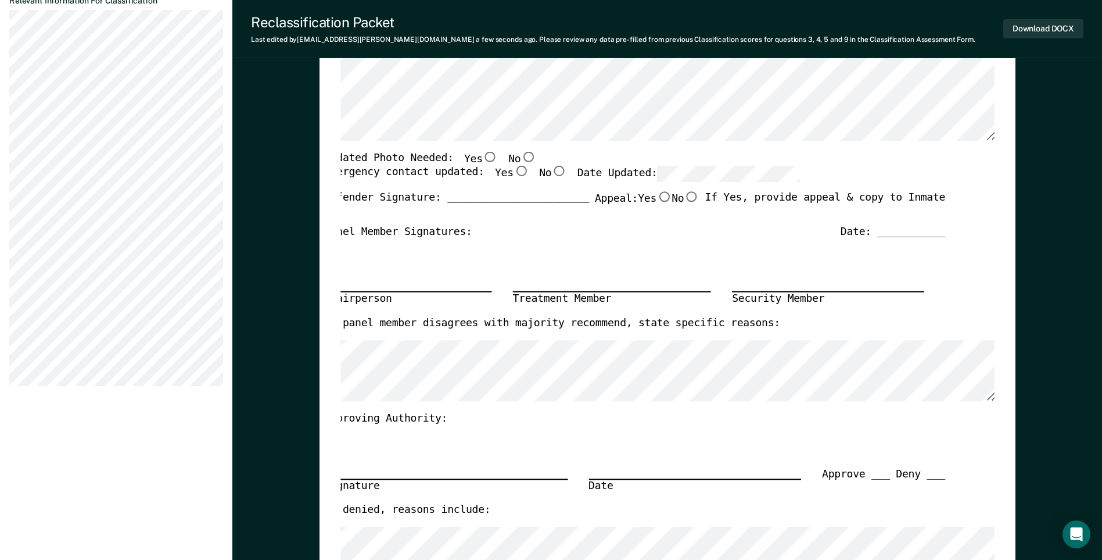
click at [686, 195] on input "No" at bounding box center [691, 197] width 15 height 10
type textarea "x"
radio input "true"
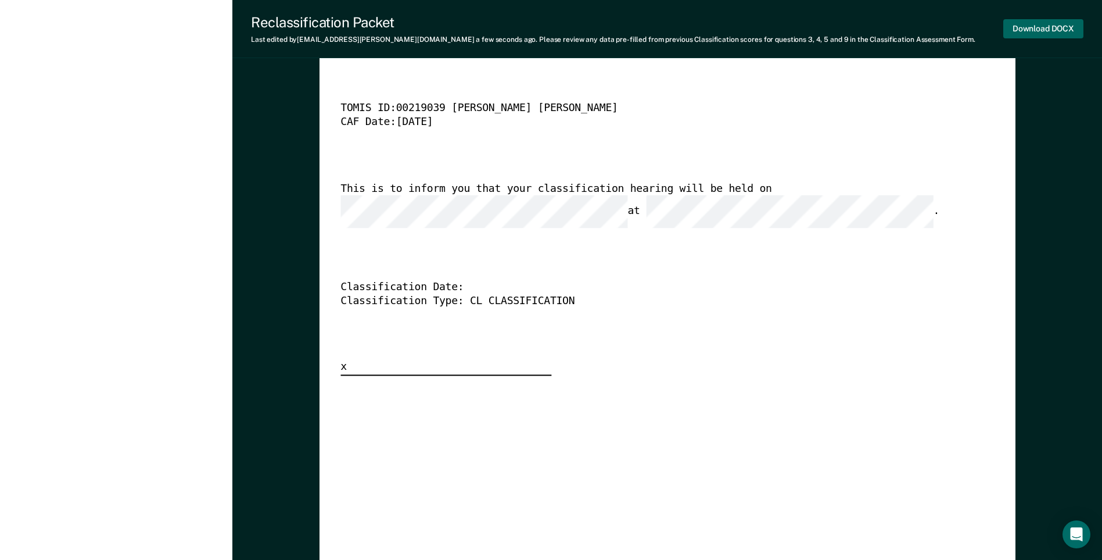
scroll to position [0, 0]
click at [1035, 28] on button "Download DOCX" at bounding box center [1044, 28] width 80 height 19
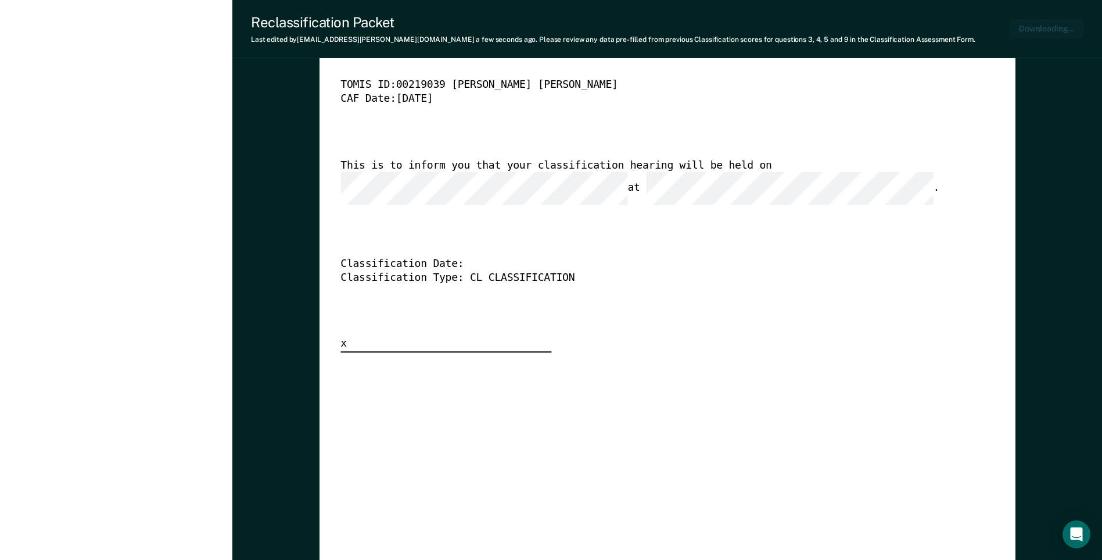
scroll to position [0, 2]
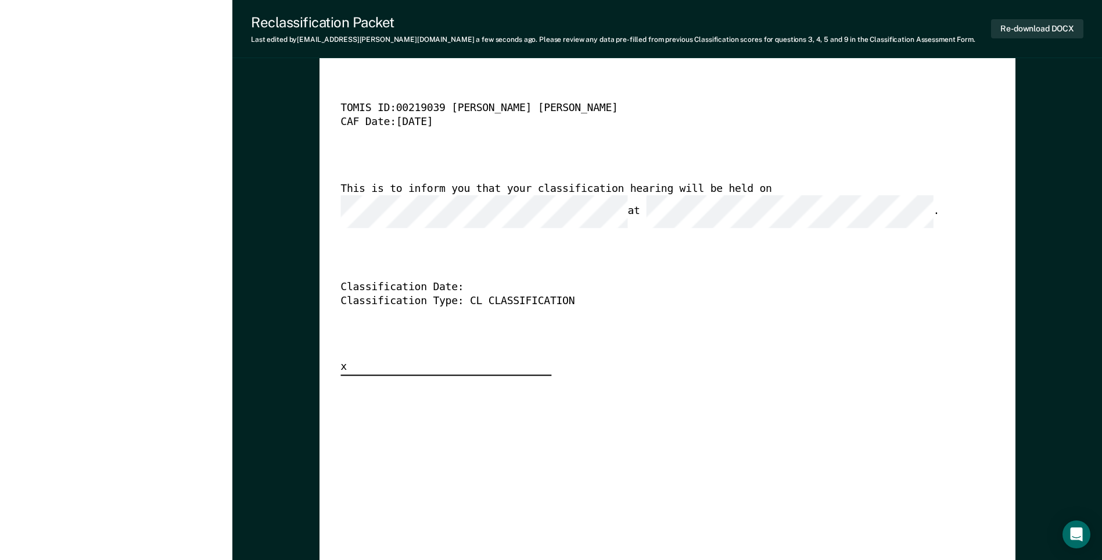
click at [664, 294] on div "Classification Type: CL CLASSIFICATION" at bounding box center [651, 301] width 621 height 14
click at [1020, 24] on button "Re-download DOCX" at bounding box center [1037, 28] width 92 height 19
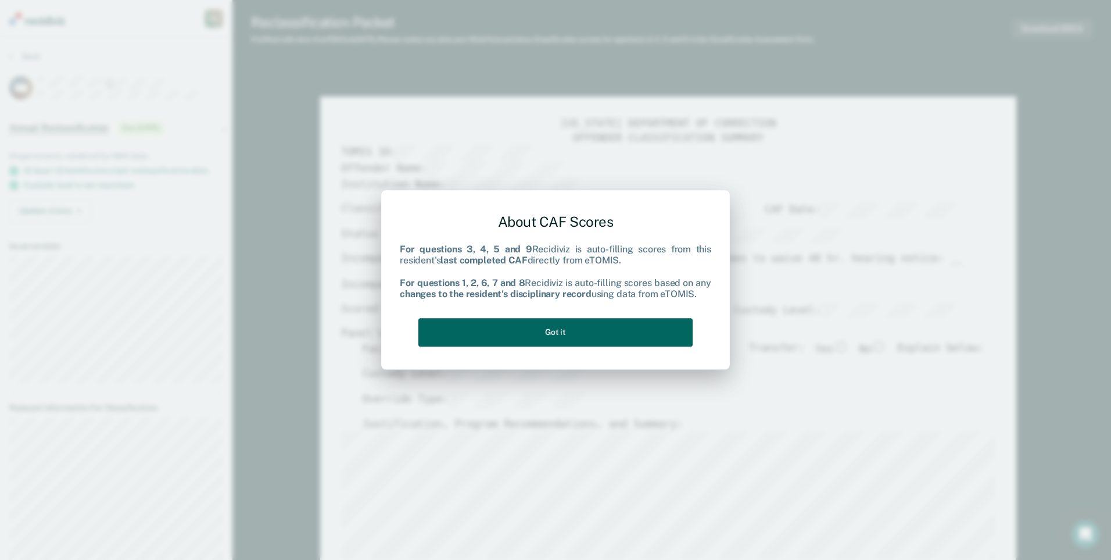
click at [539, 328] on button "Got it" at bounding box center [555, 332] width 274 height 28
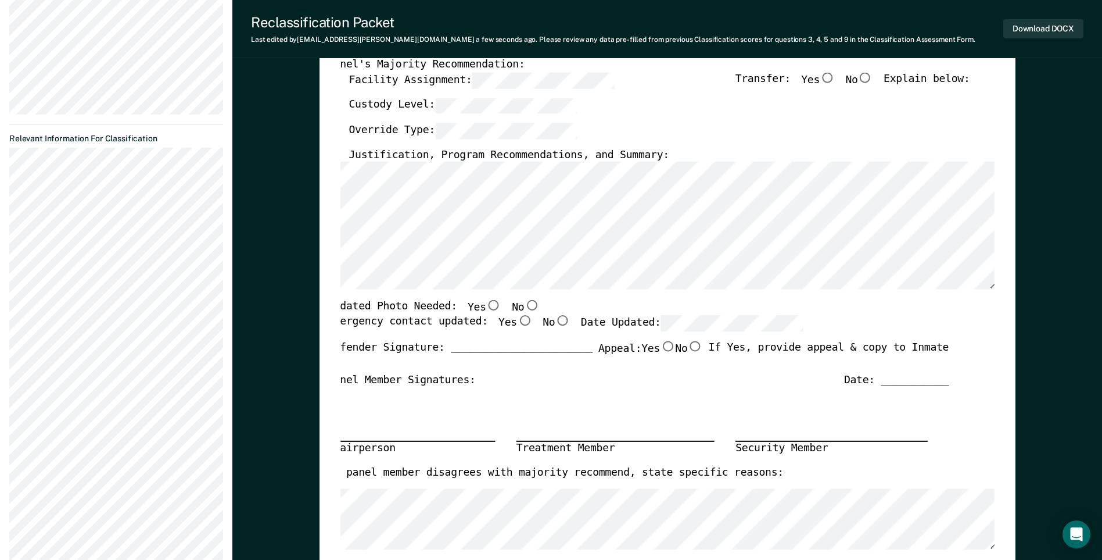
scroll to position [457, 0]
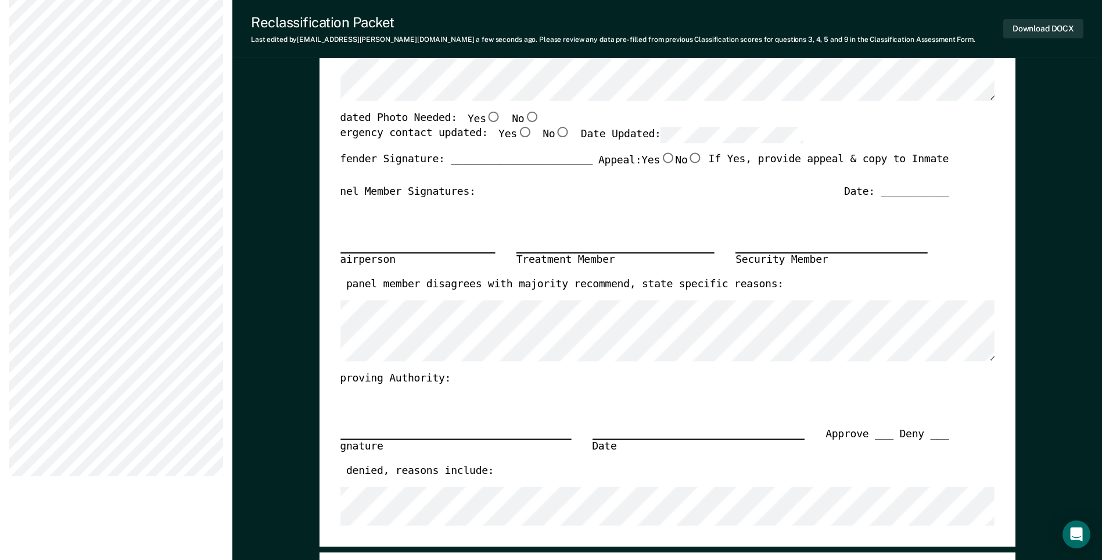
click at [524, 117] on input "No" at bounding box center [531, 117] width 15 height 10
type textarea "x"
radio input "true"
click at [555, 133] on input "No" at bounding box center [562, 132] width 15 height 10
type textarea "x"
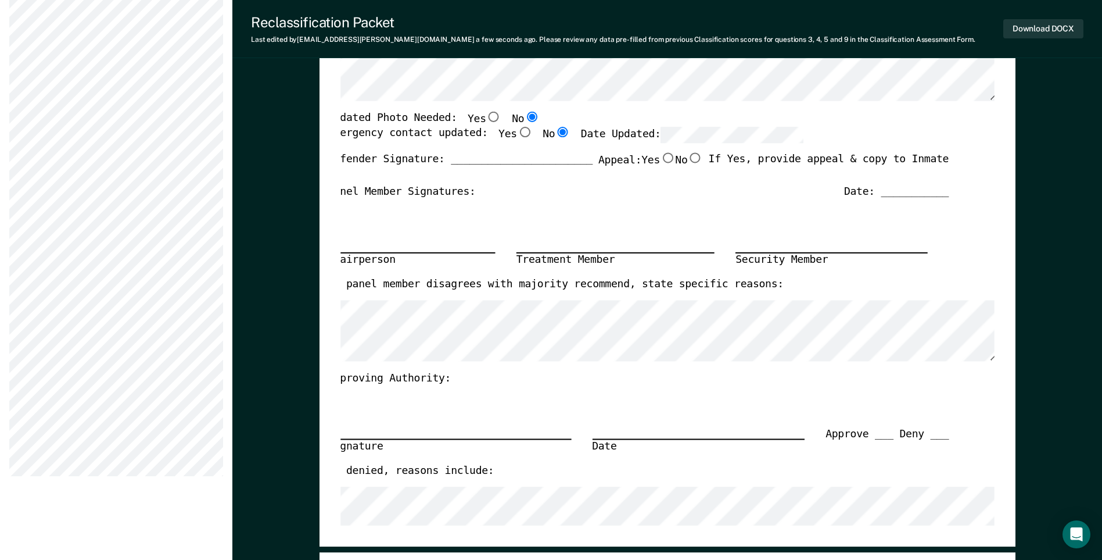
radio input "true"
click at [691, 159] on input "No" at bounding box center [694, 157] width 15 height 10
type textarea "x"
radio input "true"
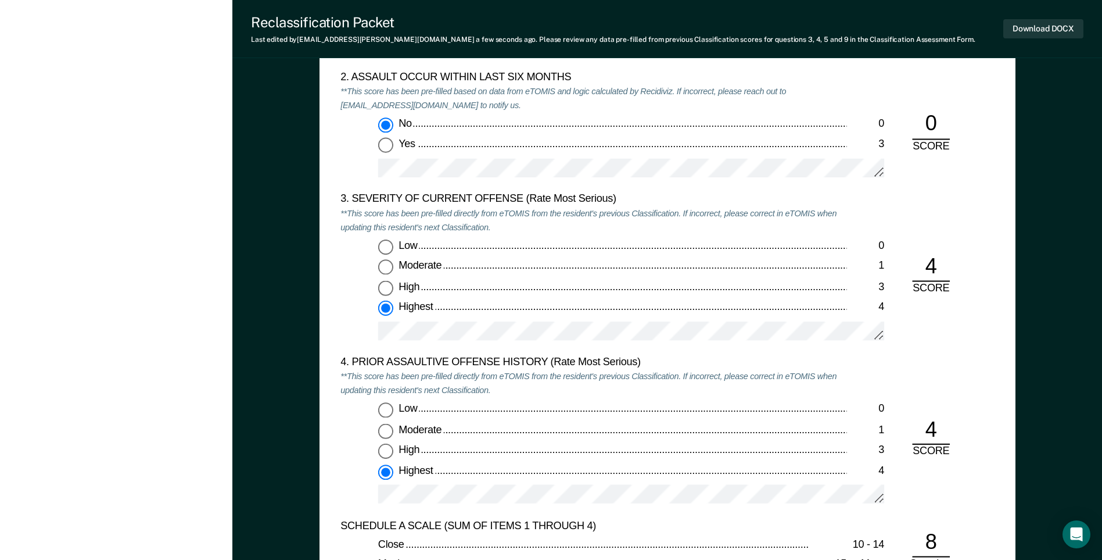
scroll to position [1387, 0]
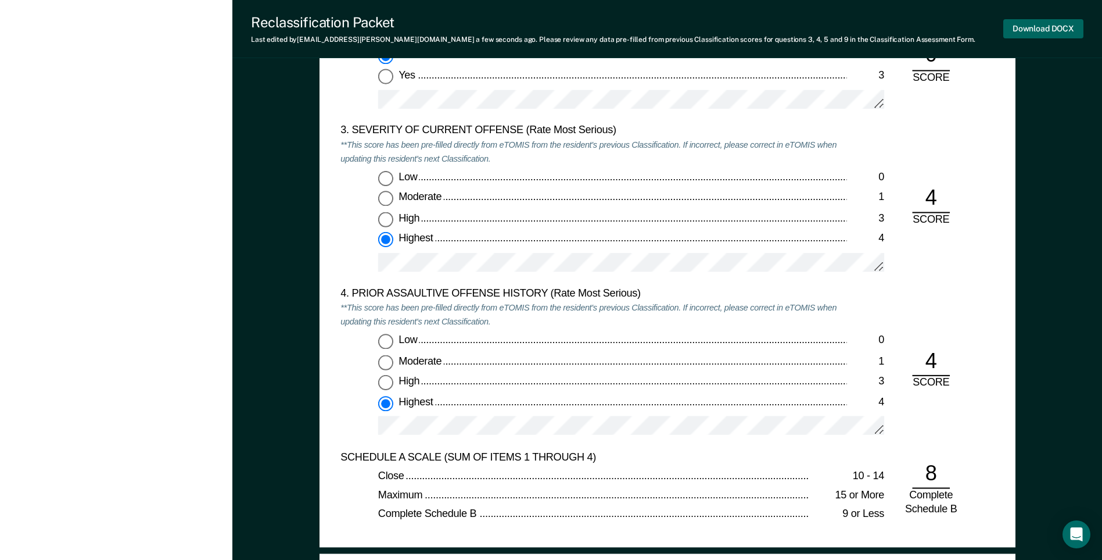
click at [1041, 24] on button "Download DOCX" at bounding box center [1044, 28] width 80 height 19
type textarea "x"
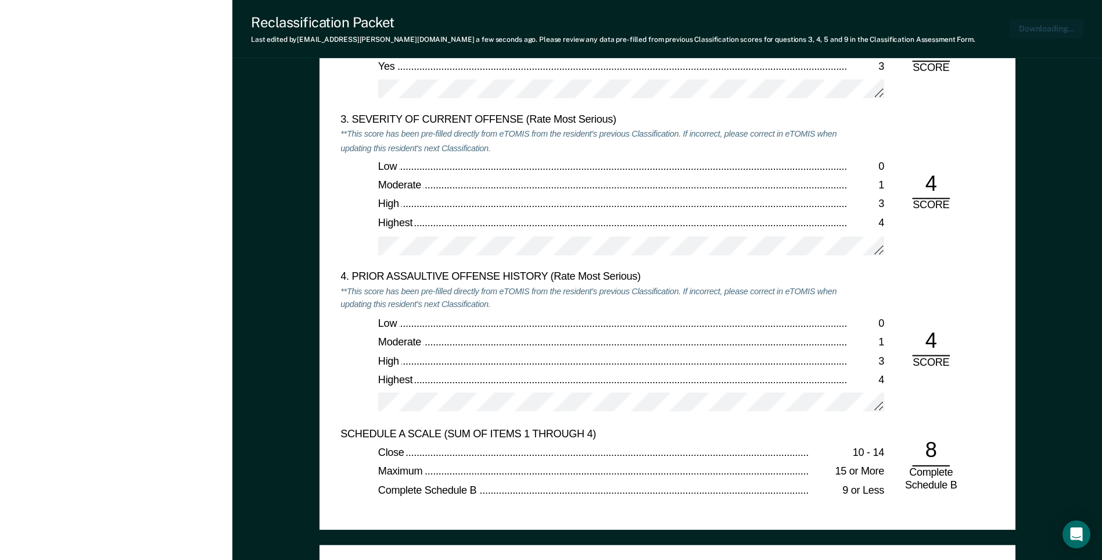
scroll to position [0, 2]
